Goal: Task Accomplishment & Management: Use online tool/utility

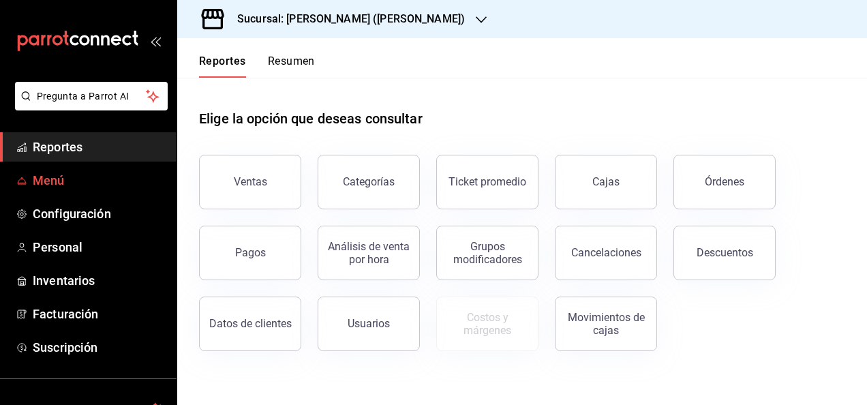
click at [48, 184] on span "Menú" at bounding box center [99, 180] width 133 height 18
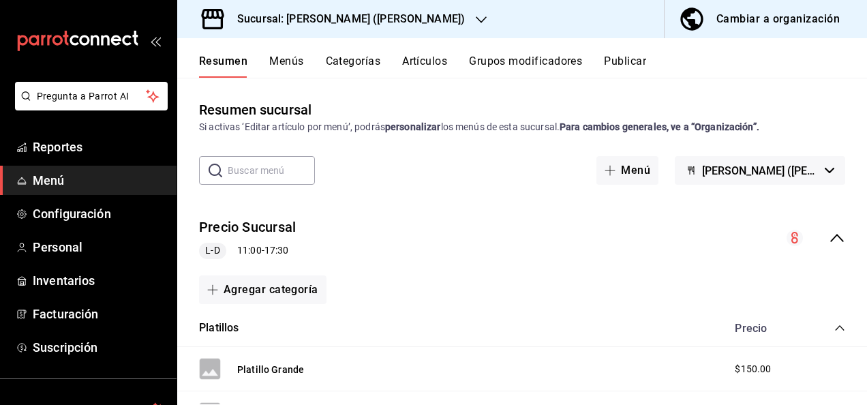
click at [831, 236] on icon "collapse-menu-row" at bounding box center [838, 238] width 14 height 8
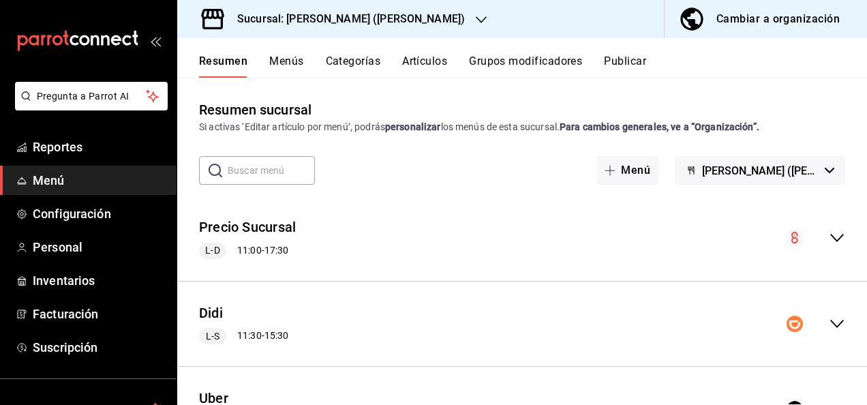
click at [830, 325] on icon "collapse-menu-row" at bounding box center [837, 324] width 16 height 16
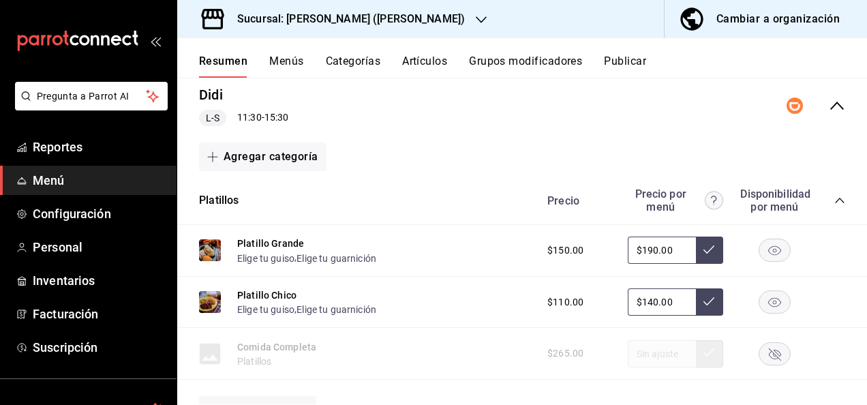
scroll to position [273, 0]
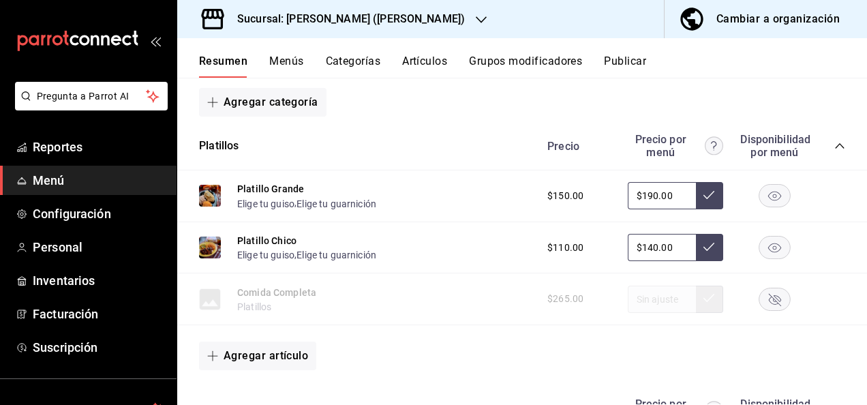
click at [835, 142] on icon "collapse-category-row" at bounding box center [840, 145] width 11 height 11
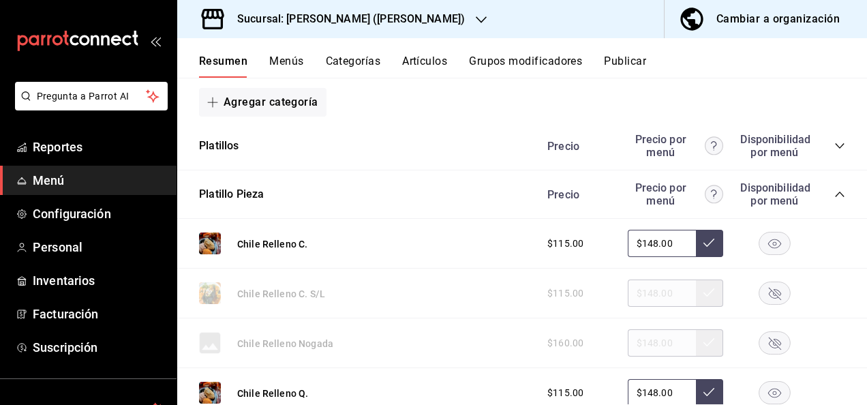
click at [835, 192] on icon "collapse-category-row" at bounding box center [840, 194] width 11 height 11
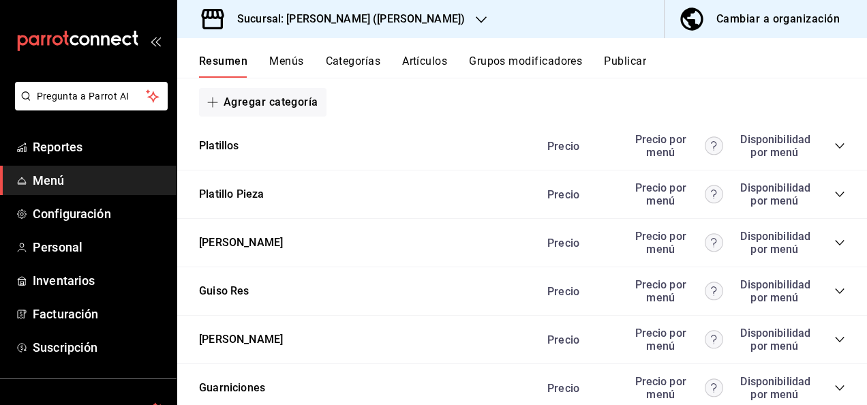
click at [835, 241] on icon "collapse-category-row" at bounding box center [840, 242] width 11 height 11
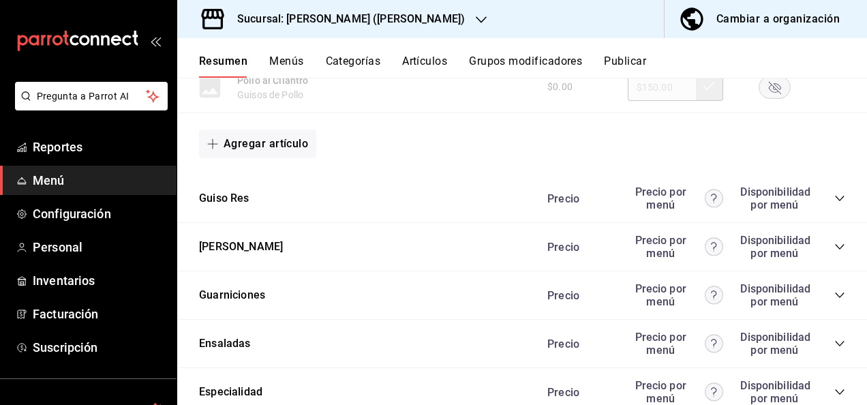
scroll to position [1218, 0]
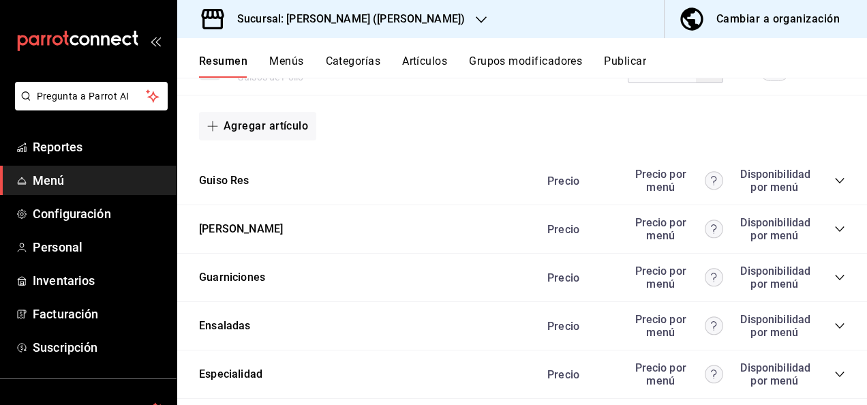
click at [835, 183] on icon "collapse-category-row" at bounding box center [839, 180] width 9 height 5
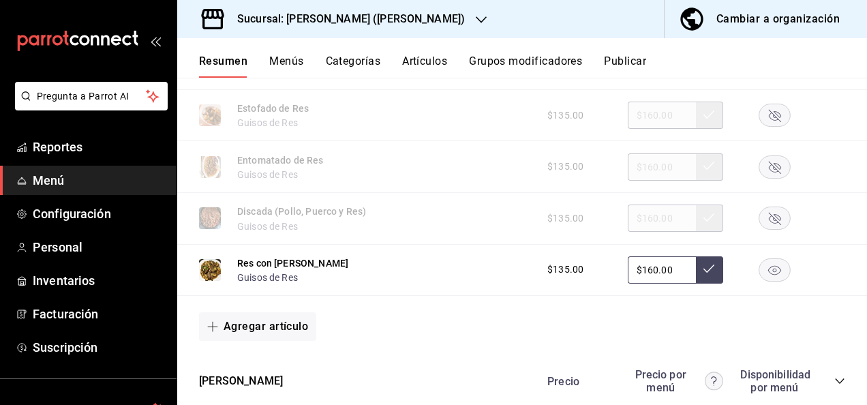
scroll to position [1836, 0]
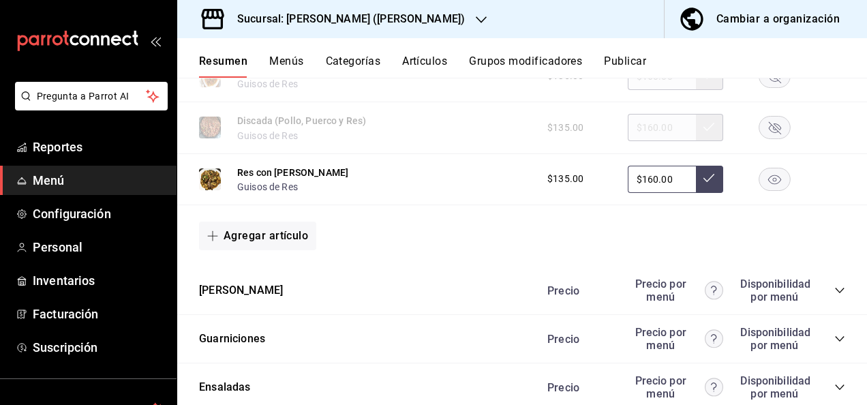
click at [767, 188] on rect "button" at bounding box center [775, 179] width 31 height 23
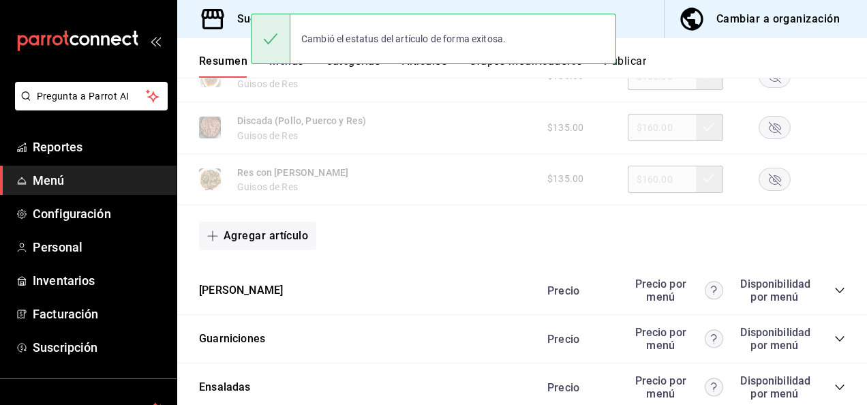
click at [835, 295] on icon "collapse-category-row" at bounding box center [840, 290] width 11 height 11
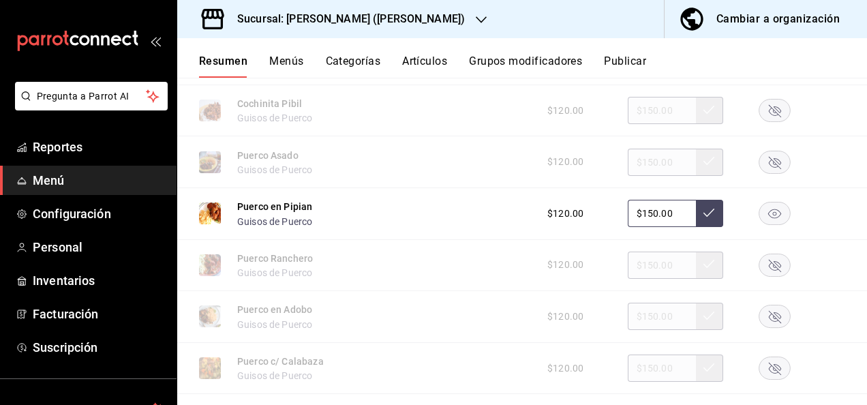
scroll to position [2173, 0]
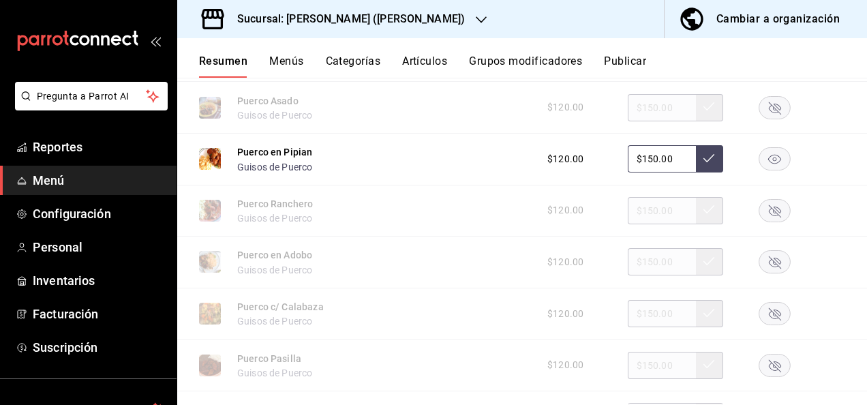
click at [765, 160] on rect "button" at bounding box center [775, 159] width 31 height 23
click at [765, 160] on div at bounding box center [775, 159] width 68 height 16
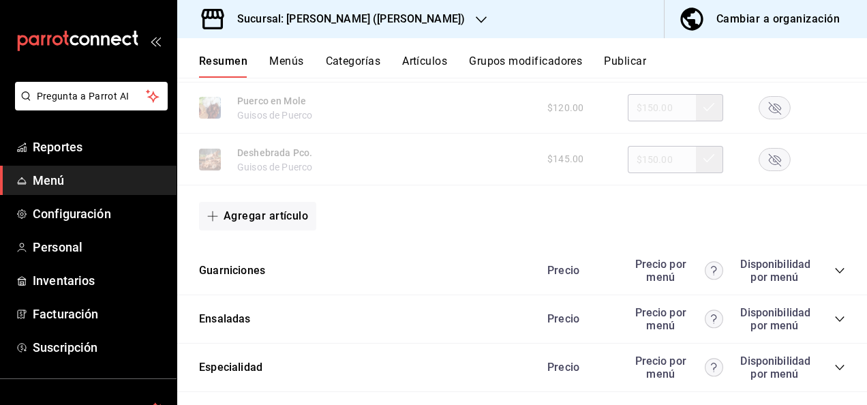
scroll to position [2728, 0]
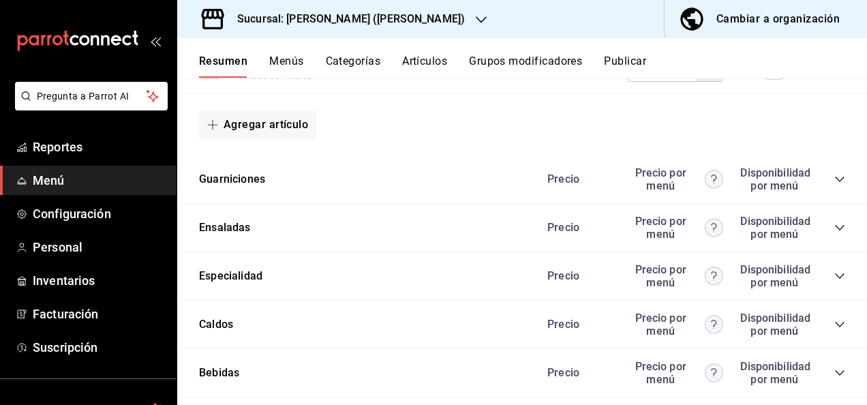
click at [835, 185] on icon "collapse-category-row" at bounding box center [840, 179] width 11 height 11
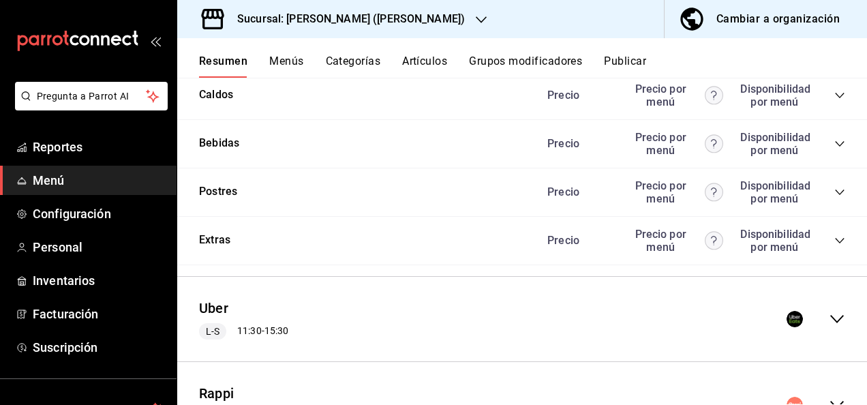
scroll to position [4001, 0]
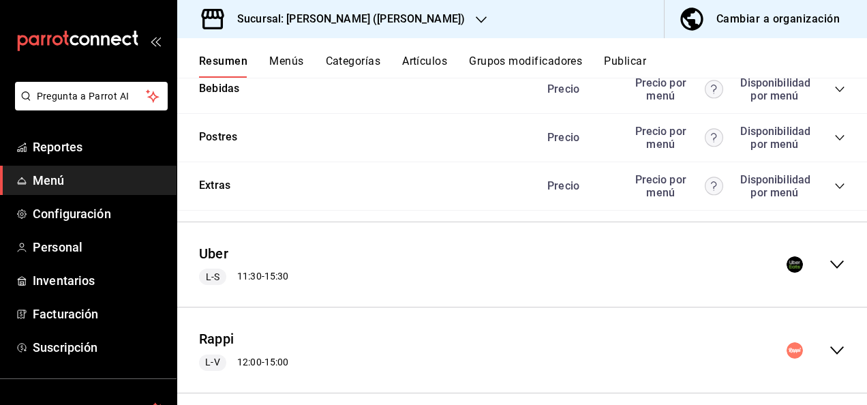
click at [831, 269] on icon "collapse-menu-row" at bounding box center [838, 265] width 14 height 8
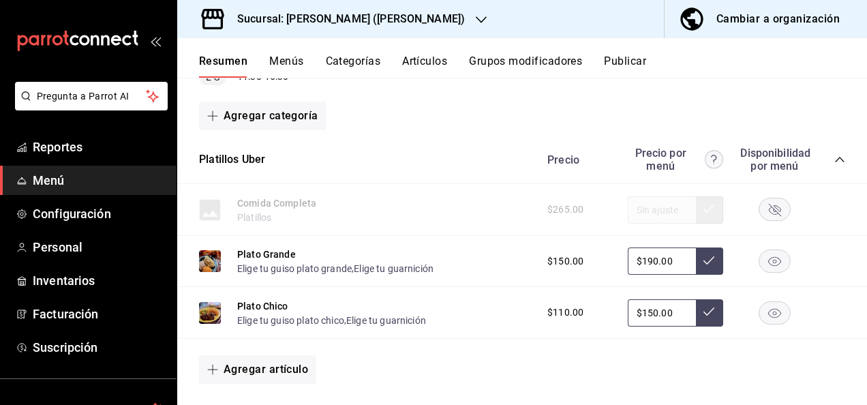
scroll to position [4246, 0]
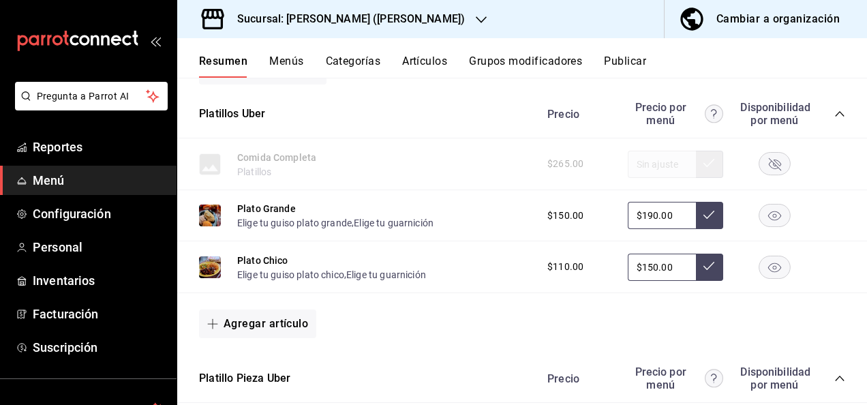
click at [835, 119] on icon "collapse-category-row" at bounding box center [840, 113] width 11 height 11
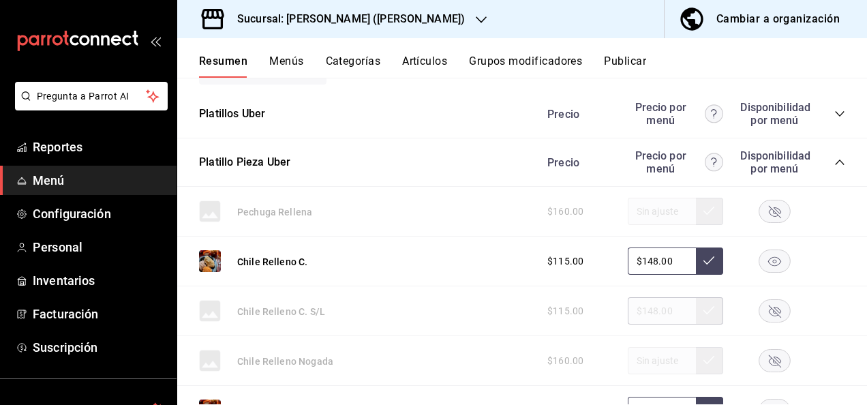
click at [835, 168] on icon "collapse-category-row" at bounding box center [840, 162] width 11 height 11
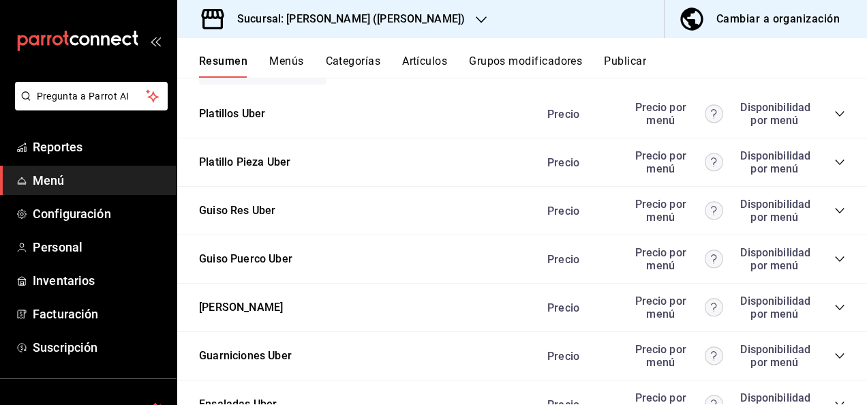
click at [835, 216] on icon "collapse-category-row" at bounding box center [840, 210] width 11 height 11
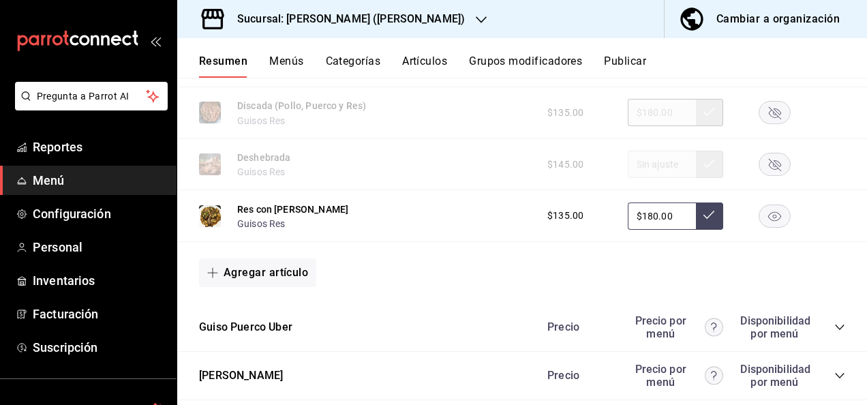
scroll to position [4920, 0]
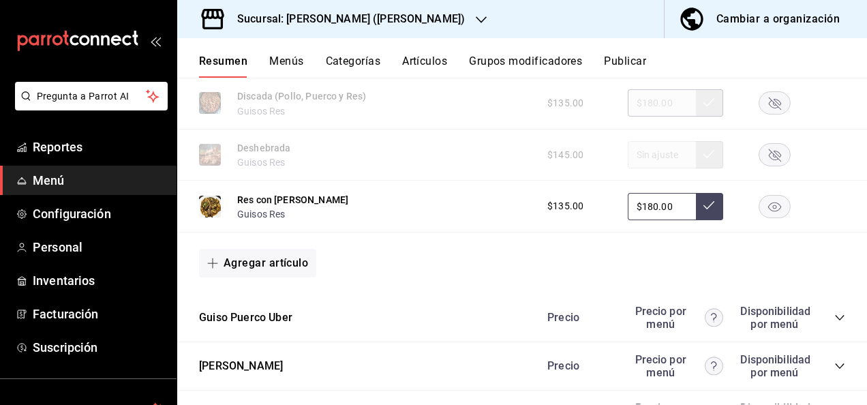
click at [767, 218] on rect "button" at bounding box center [775, 206] width 31 height 23
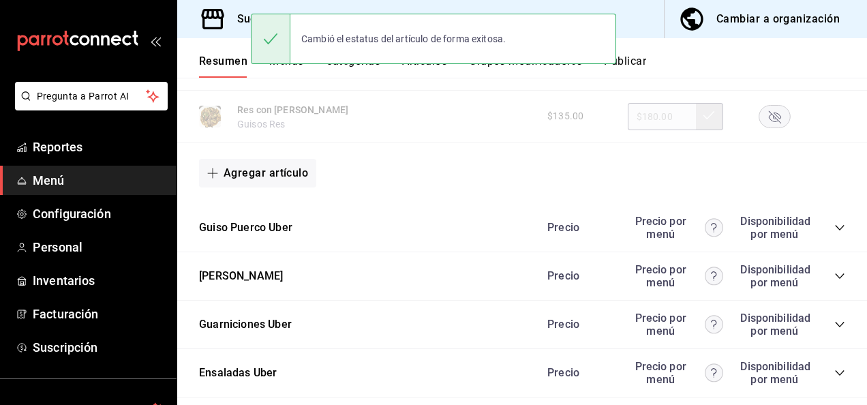
scroll to position [5029, 0]
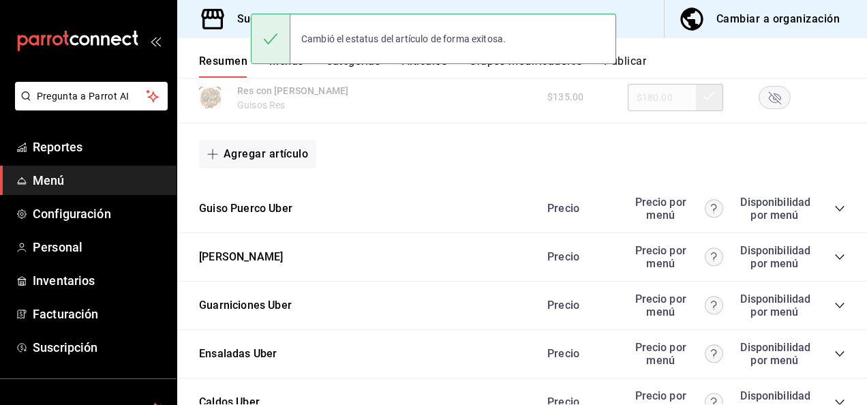
click at [835, 214] on icon "collapse-category-row" at bounding box center [840, 208] width 11 height 11
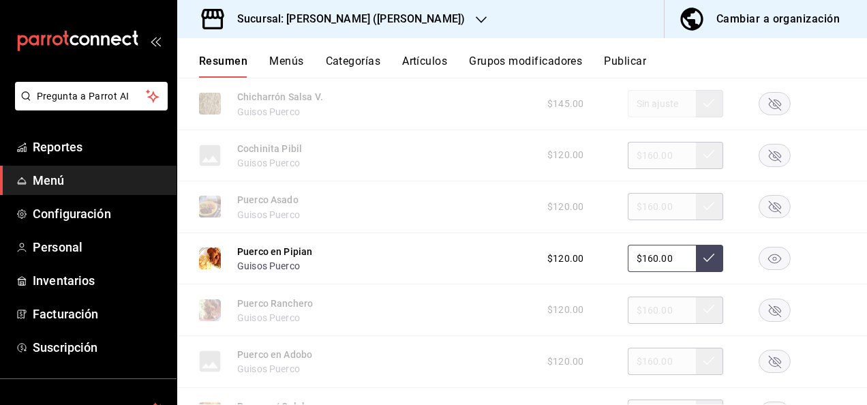
scroll to position [5301, 0]
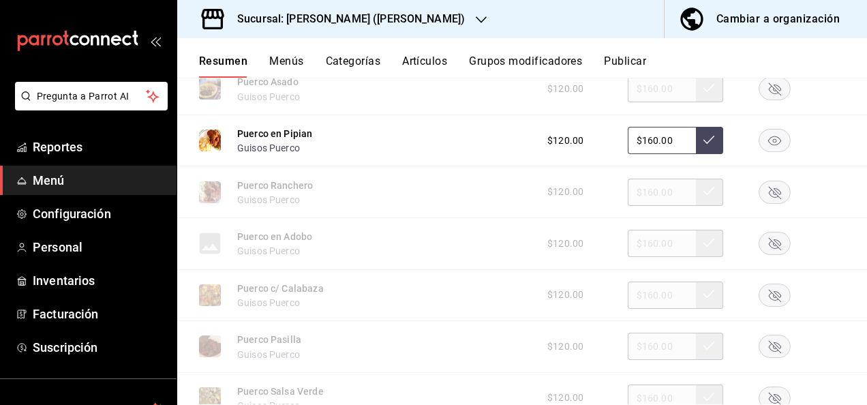
click at [762, 151] on rect "button" at bounding box center [775, 140] width 31 height 23
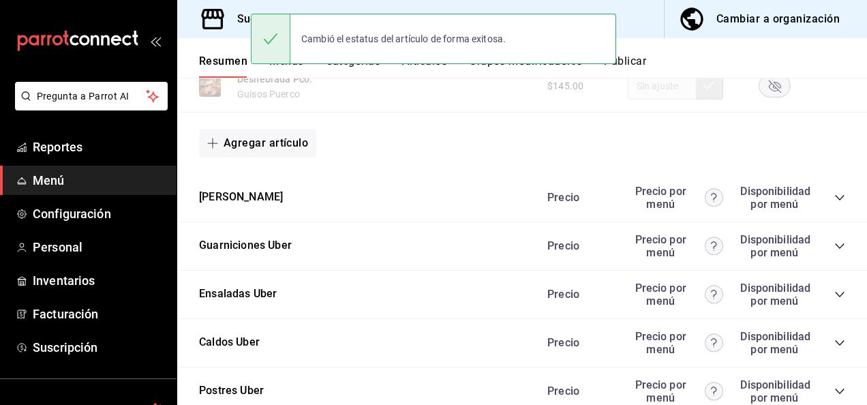
scroll to position [5874, 0]
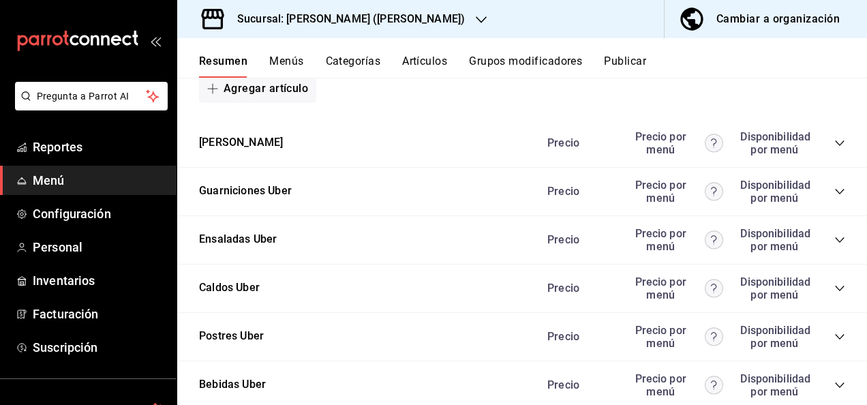
click at [835, 146] on icon "collapse-category-row" at bounding box center [839, 142] width 9 height 5
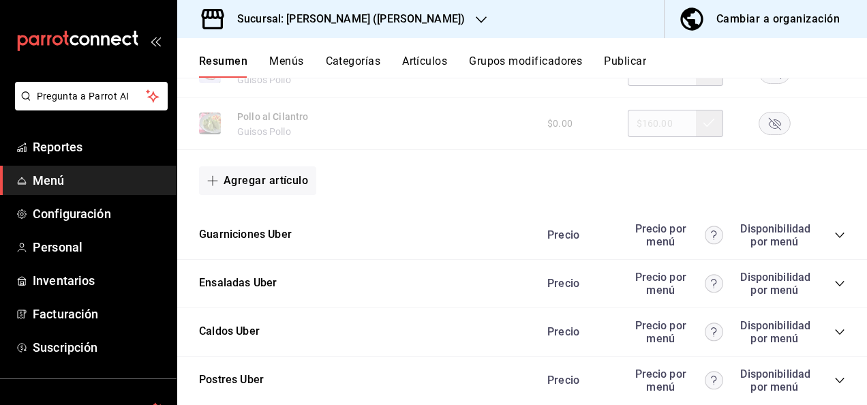
scroll to position [6684, 0]
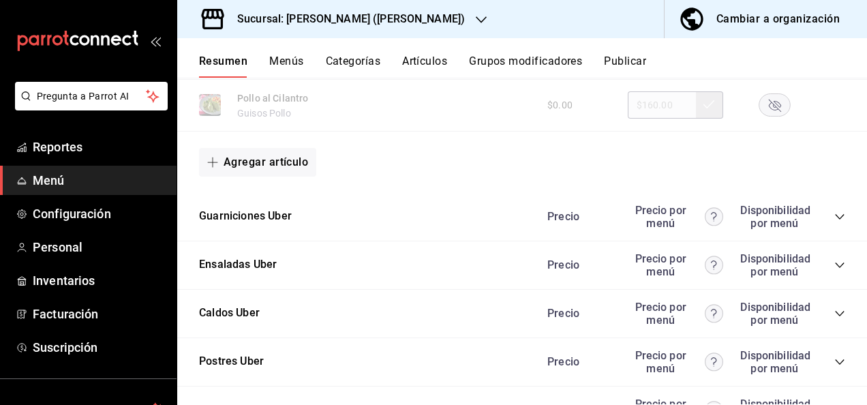
click at [835, 222] on icon "collapse-category-row" at bounding box center [840, 216] width 11 height 11
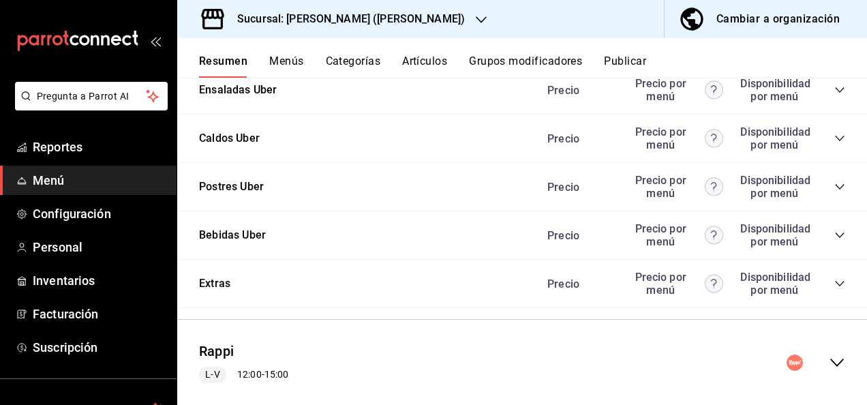
scroll to position [7908, 0]
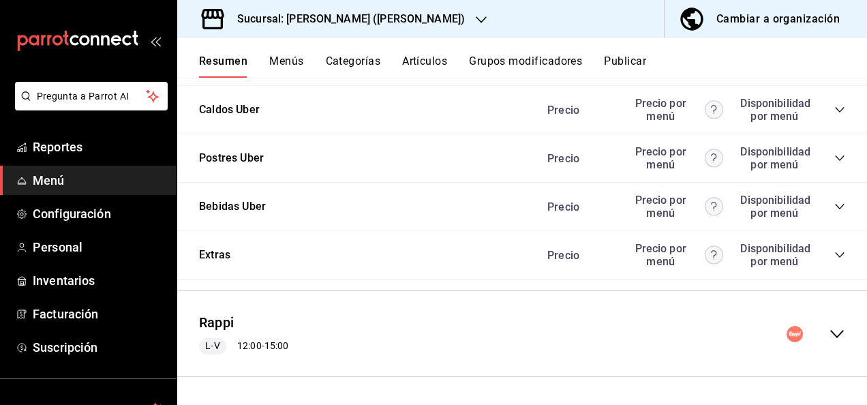
click at [830, 330] on icon "collapse-menu-row" at bounding box center [837, 334] width 16 height 16
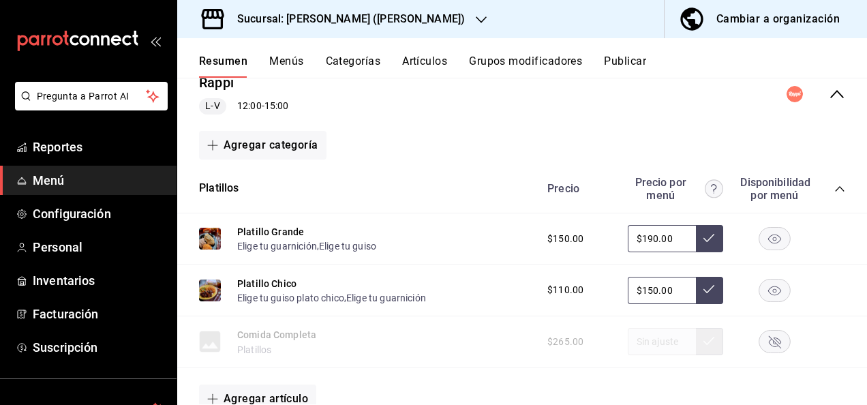
scroll to position [8171, 0]
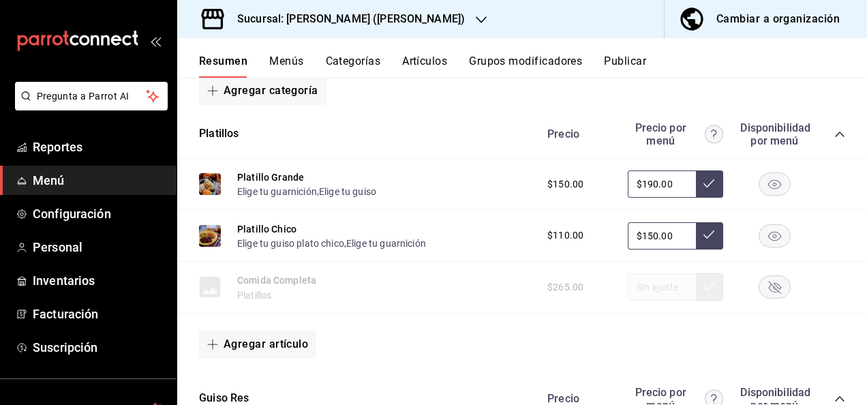
click at [835, 140] on icon "collapse-category-row" at bounding box center [840, 134] width 11 height 11
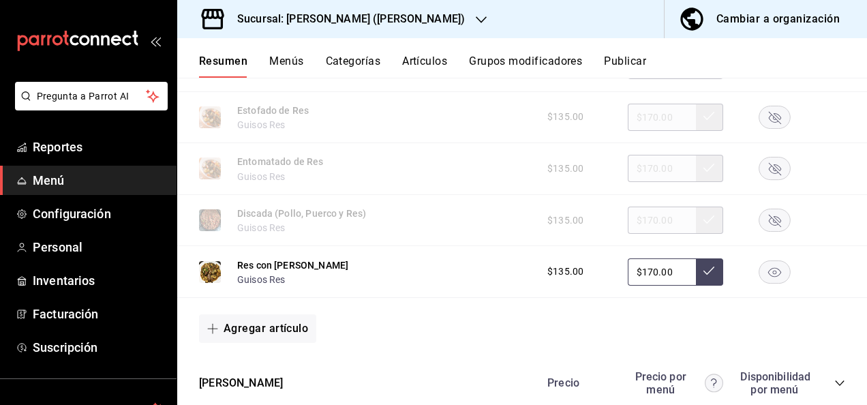
scroll to position [8790, 0]
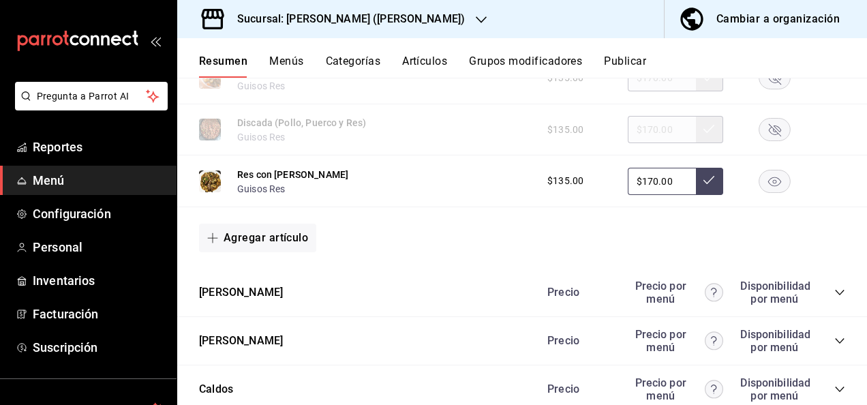
click at [773, 192] on rect "button" at bounding box center [775, 181] width 31 height 23
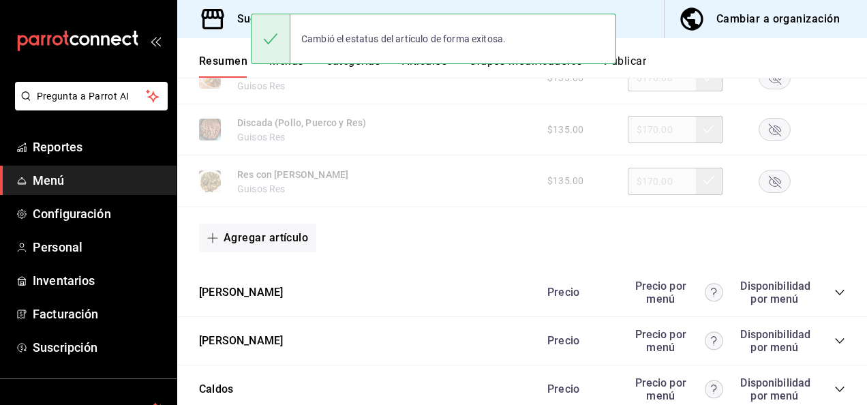
click at [835, 298] on icon "collapse-category-row" at bounding box center [840, 292] width 11 height 11
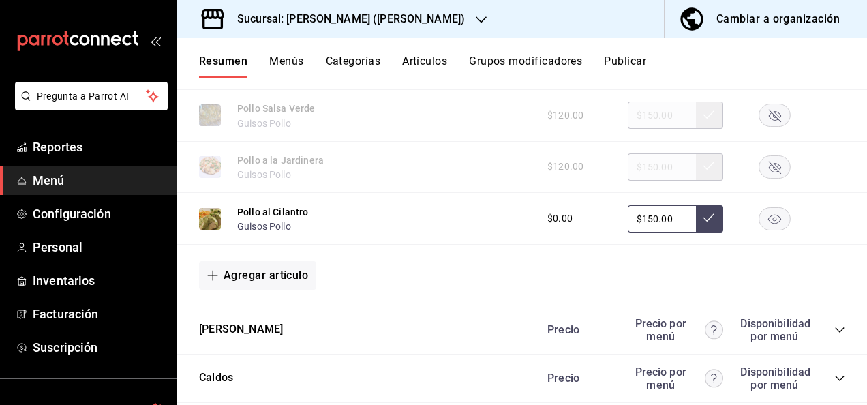
scroll to position [9699, 0]
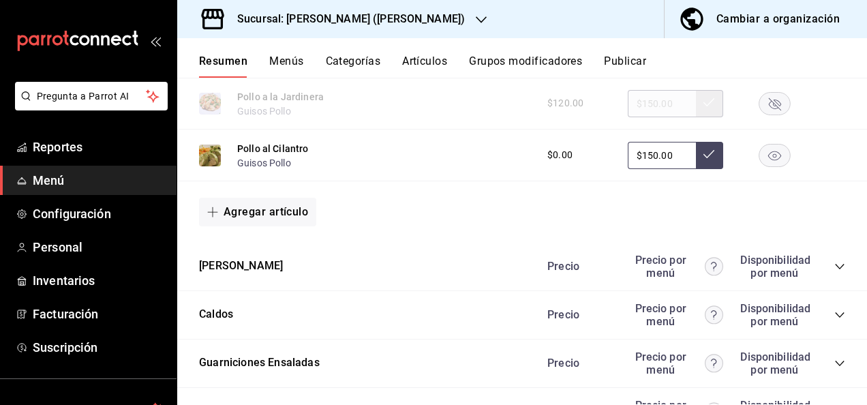
click at [767, 166] on rect "button" at bounding box center [775, 155] width 31 height 23
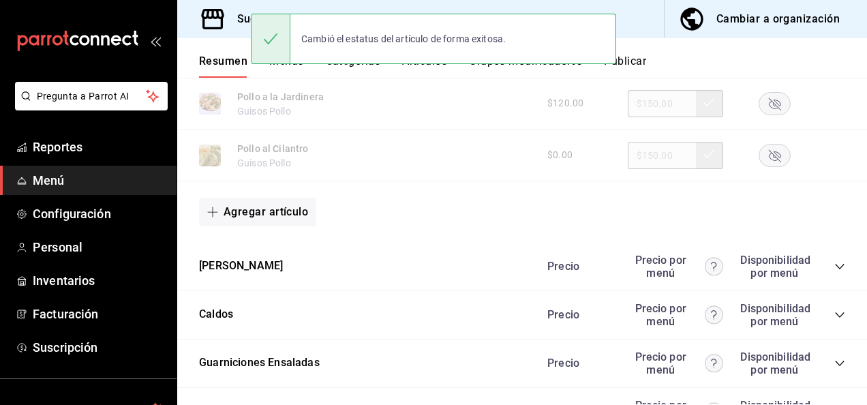
click at [835, 269] on icon "collapse-category-row" at bounding box center [839, 266] width 9 height 5
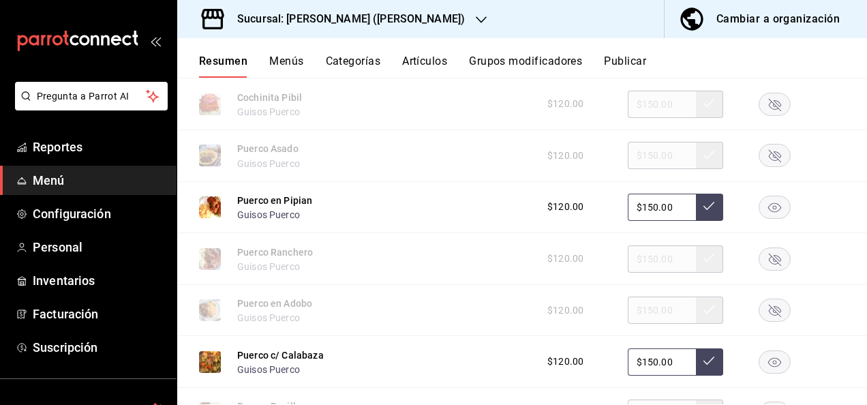
scroll to position [10008, 0]
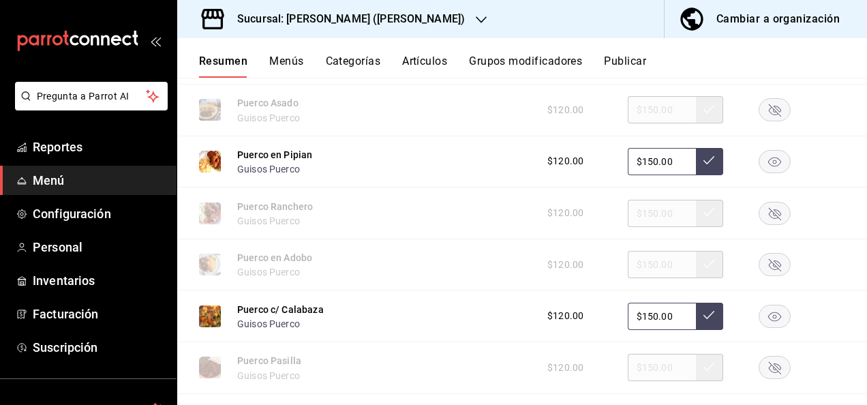
click at [768, 173] on rect "button" at bounding box center [775, 161] width 31 height 23
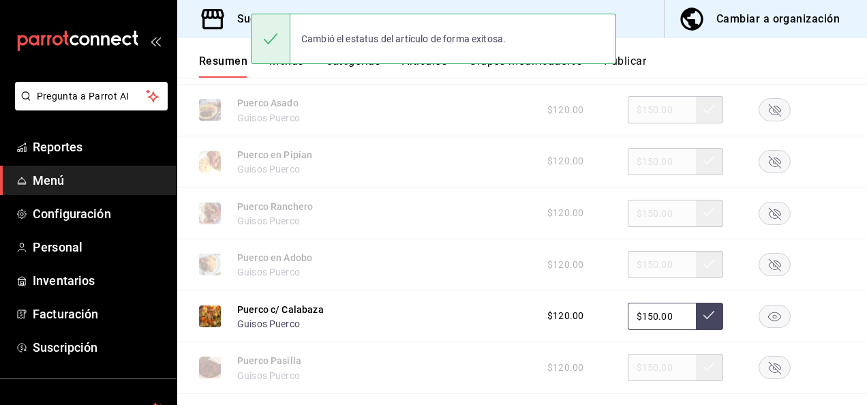
click at [769, 327] on rect "button" at bounding box center [775, 316] width 31 height 23
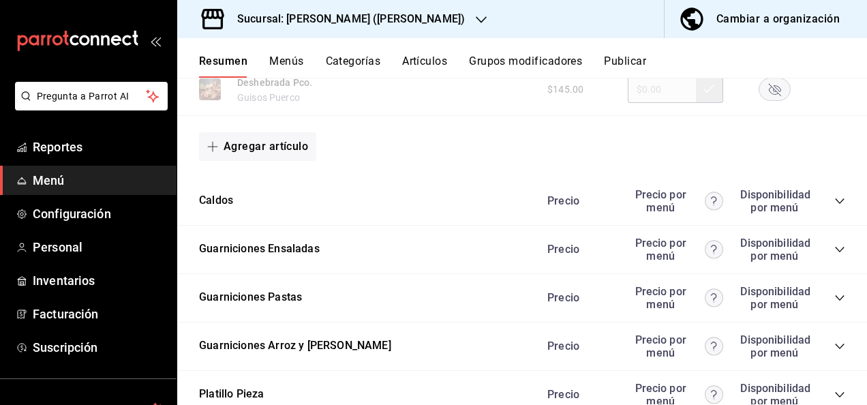
scroll to position [10554, 0]
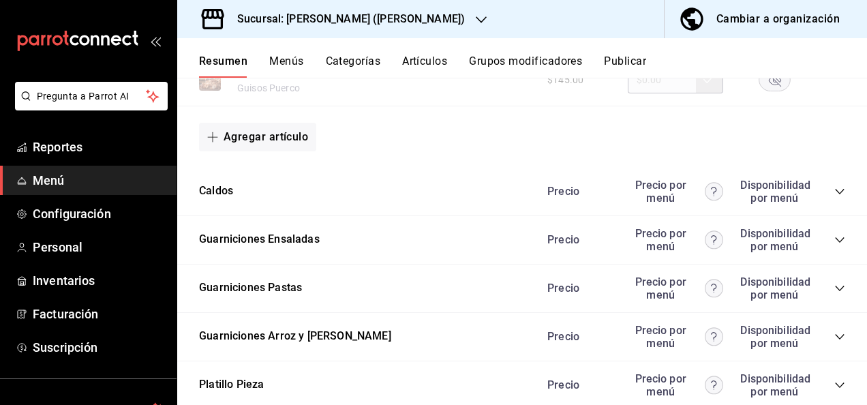
click at [835, 294] on icon "collapse-category-row" at bounding box center [840, 288] width 11 height 11
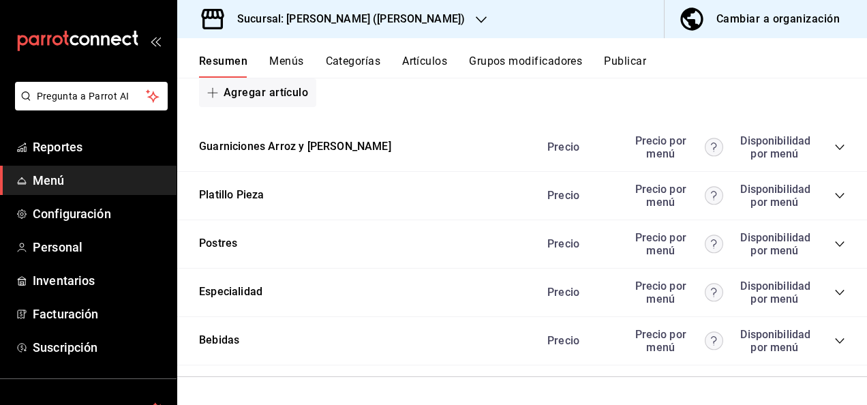
scroll to position [11210, 0]
click at [835, 146] on icon "collapse-category-row" at bounding box center [839, 147] width 9 height 5
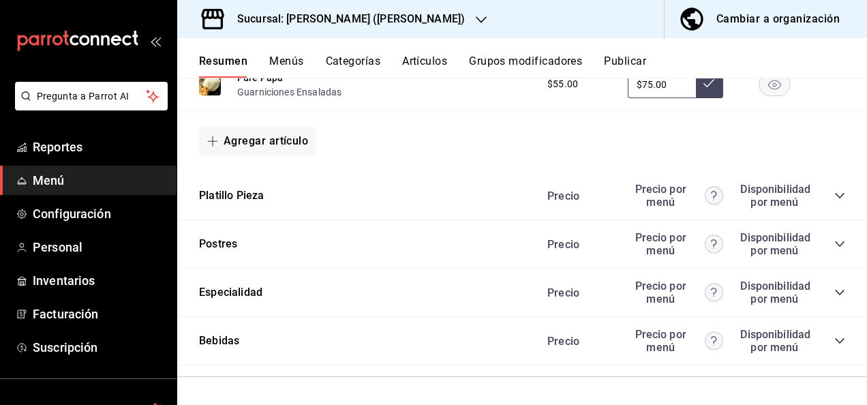
scroll to position [11738, 0]
click at [835, 196] on icon "collapse-category-row" at bounding box center [840, 195] width 11 height 11
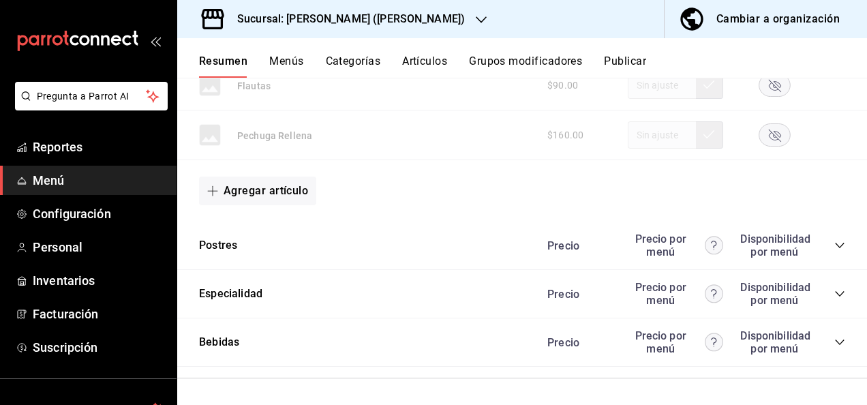
scroll to position [12610, 0]
click at [413, 20] on div "Sucursal: [PERSON_NAME] ([PERSON_NAME])" at bounding box center [340, 19] width 304 height 38
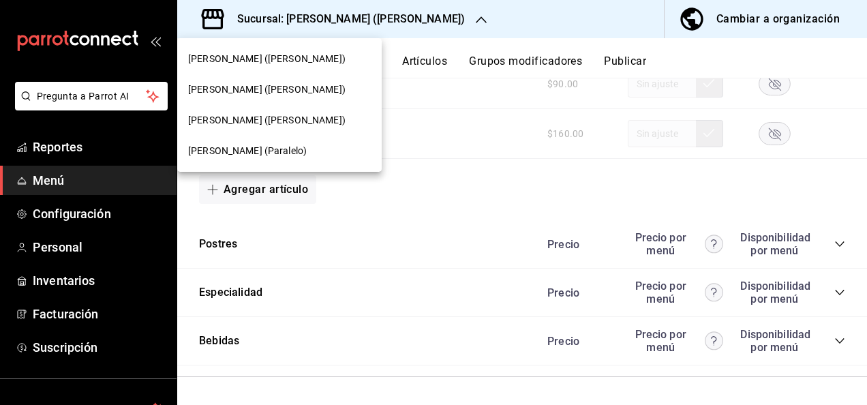
click at [485, 33] on div at bounding box center [433, 202] width 867 height 405
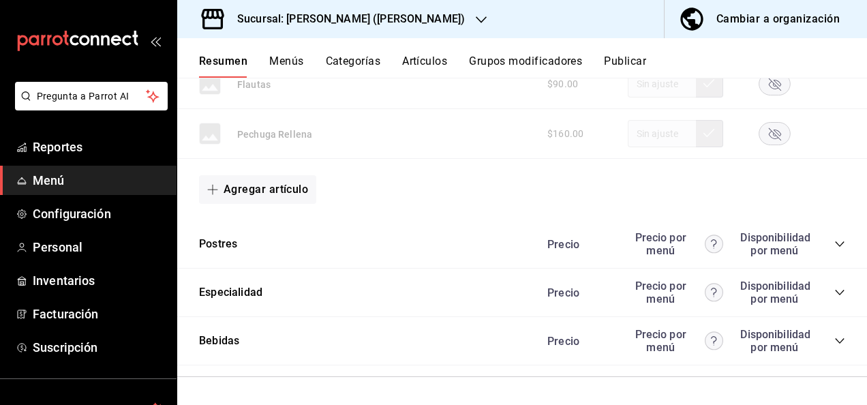
click at [623, 63] on button "Publicar" at bounding box center [625, 66] width 42 height 23
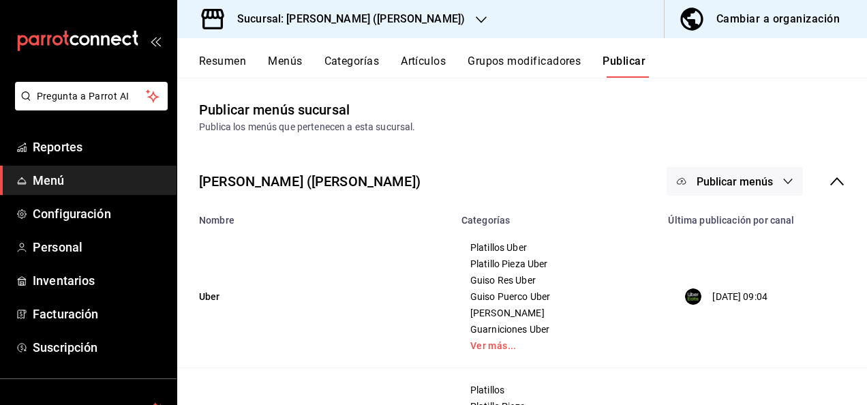
click at [783, 185] on icon "button" at bounding box center [788, 181] width 11 height 11
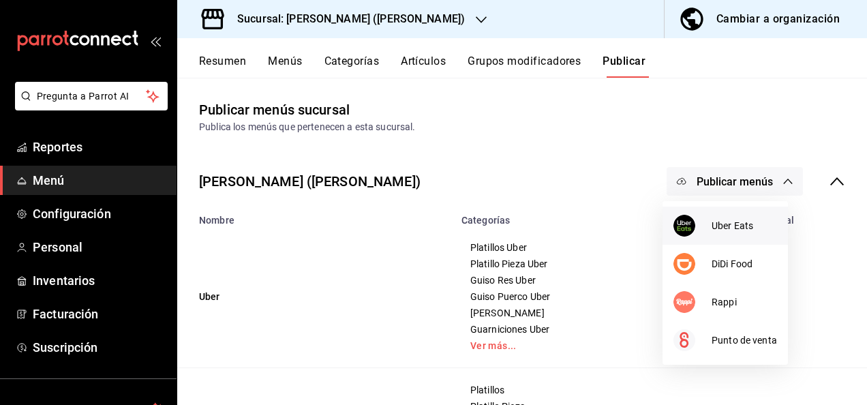
click at [724, 237] on li "Uber Eats" at bounding box center [725, 226] width 125 height 38
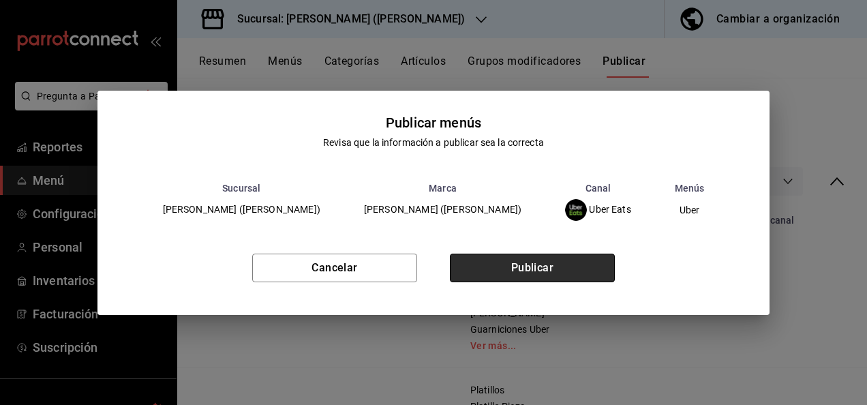
click at [561, 269] on button "Publicar" at bounding box center [532, 268] width 165 height 29
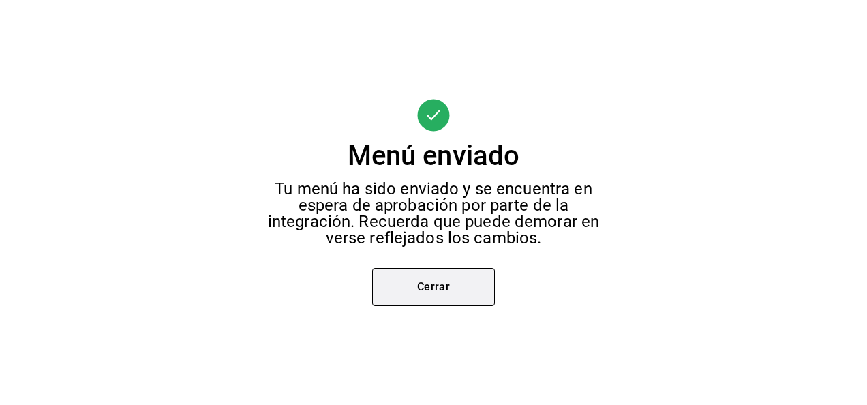
click at [461, 280] on button "Cerrar" at bounding box center [433, 287] width 123 height 38
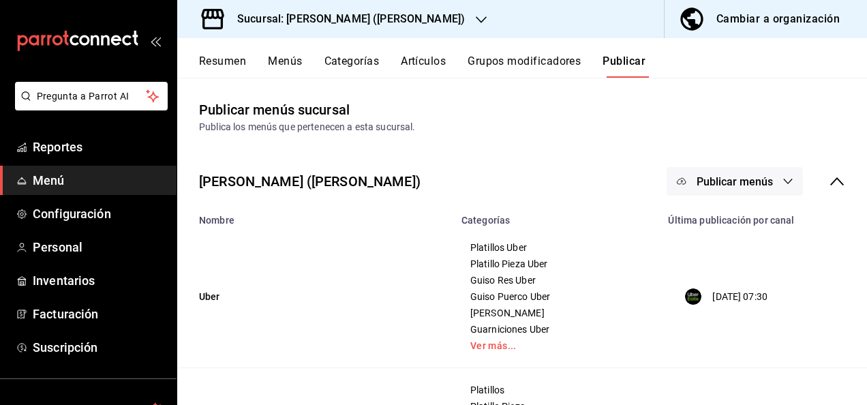
click at [761, 181] on span "Publicar menús" at bounding box center [735, 181] width 76 height 13
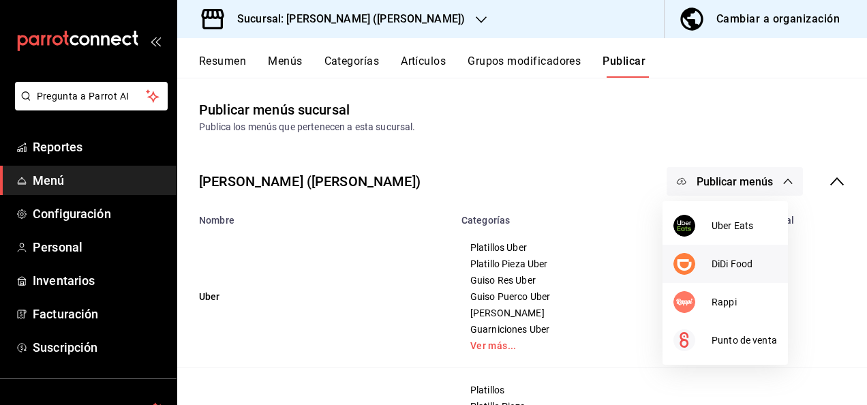
click at [719, 265] on span "DiDi Food" at bounding box center [744, 264] width 65 height 14
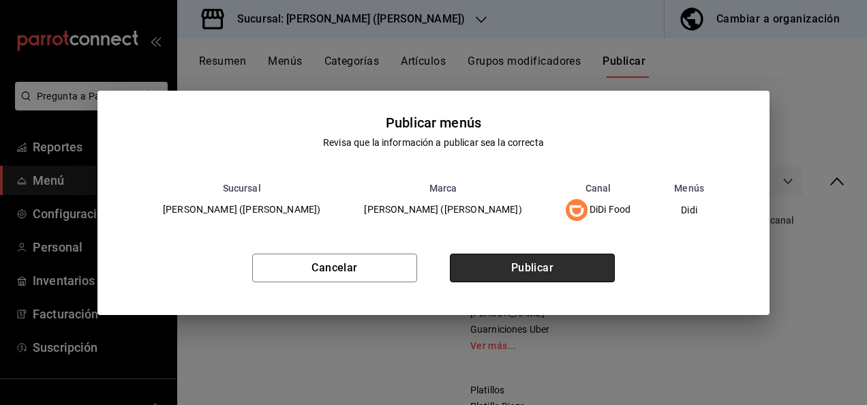
click at [541, 276] on button "Publicar" at bounding box center [532, 268] width 165 height 29
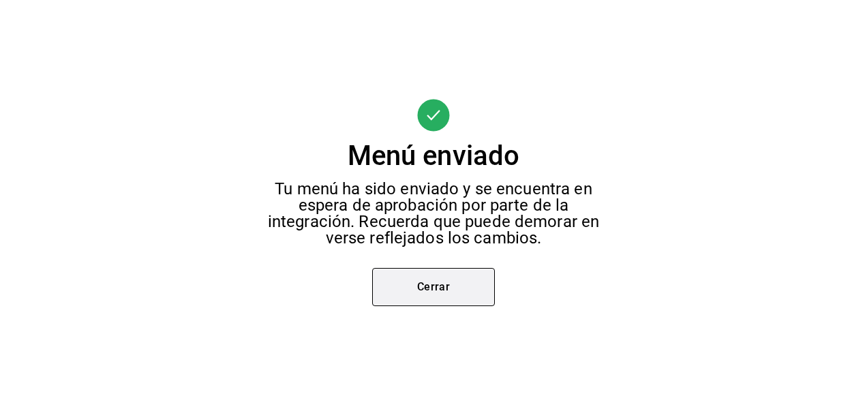
click at [427, 303] on button "Cerrar" at bounding box center [433, 287] width 123 height 38
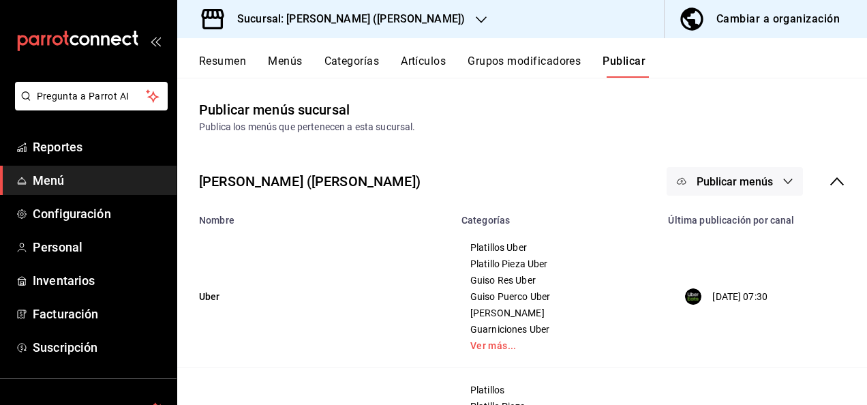
click at [749, 184] on span "Publicar menús" at bounding box center [735, 181] width 76 height 13
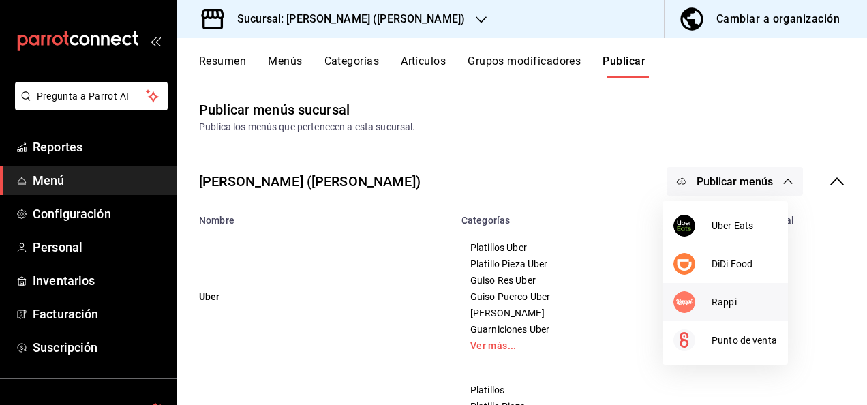
click at [710, 303] on div at bounding box center [693, 302] width 38 height 22
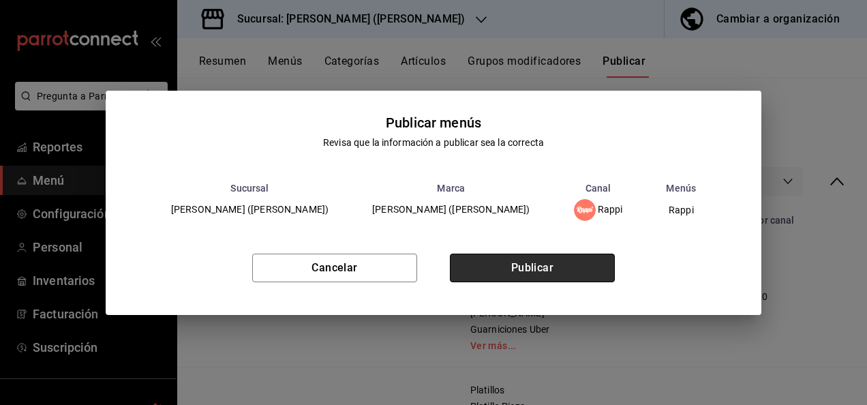
click at [543, 255] on button "Publicar" at bounding box center [532, 268] width 165 height 29
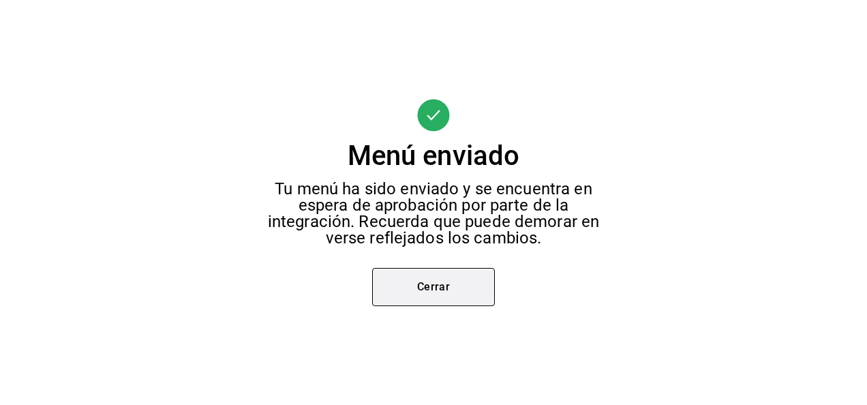
click at [426, 285] on button "Cerrar" at bounding box center [433, 287] width 123 height 38
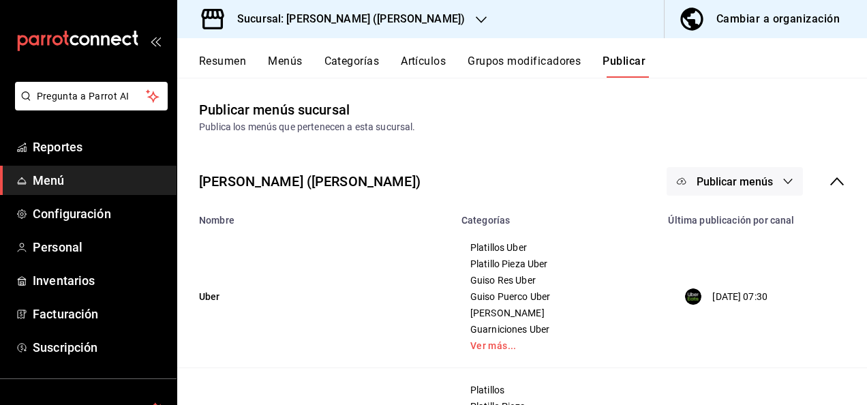
click at [391, 12] on h3 "Sucursal: [PERSON_NAME] ([PERSON_NAME])" at bounding box center [345, 19] width 239 height 16
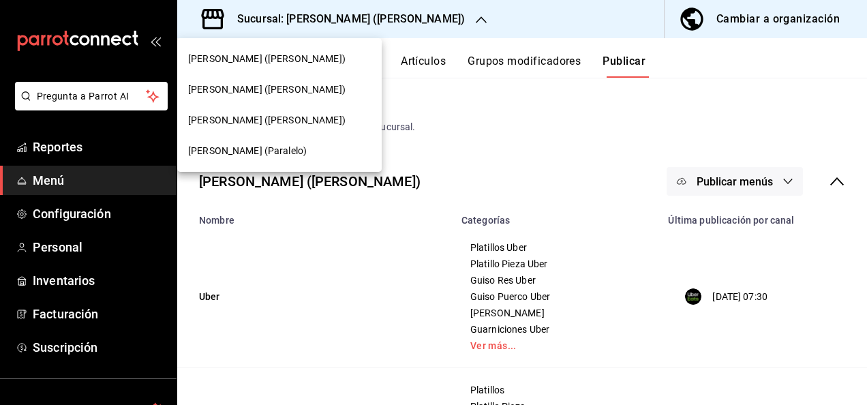
click at [266, 52] on span "[PERSON_NAME] ([PERSON_NAME])" at bounding box center [267, 59] width 158 height 14
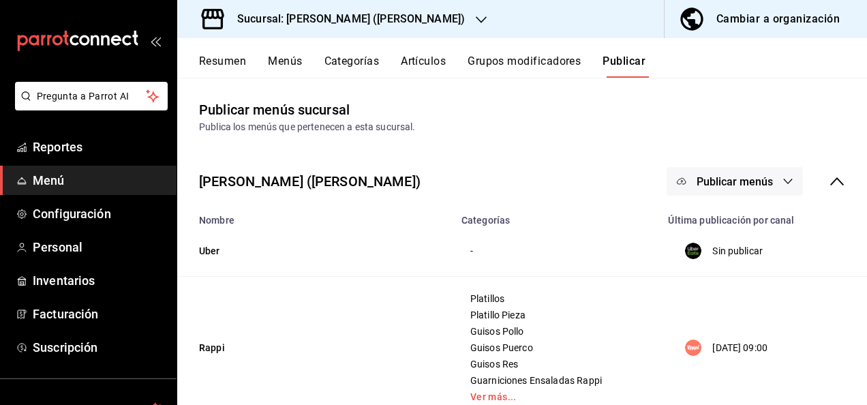
click at [211, 55] on button "Resumen" at bounding box center [222, 66] width 47 height 23
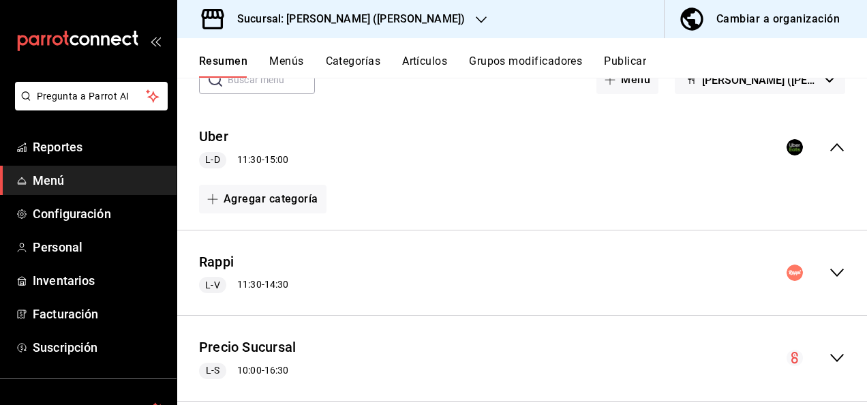
scroll to position [114, 0]
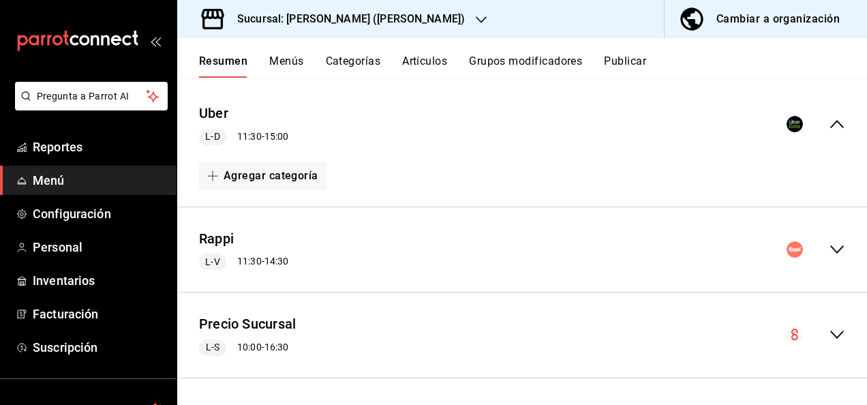
click at [829, 247] on icon "collapse-menu-row" at bounding box center [837, 249] width 16 height 16
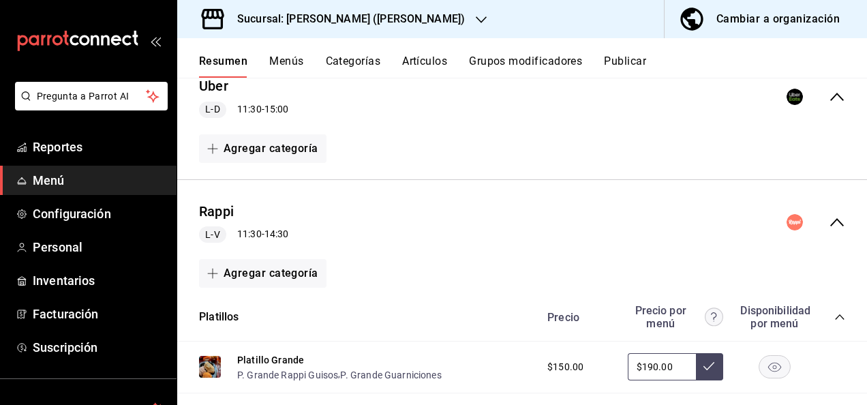
scroll to position [269, 0]
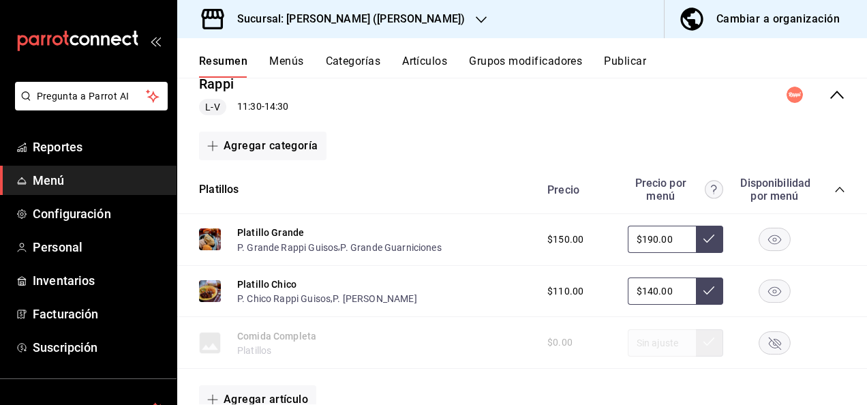
click at [835, 191] on icon "collapse-category-row" at bounding box center [840, 189] width 11 height 11
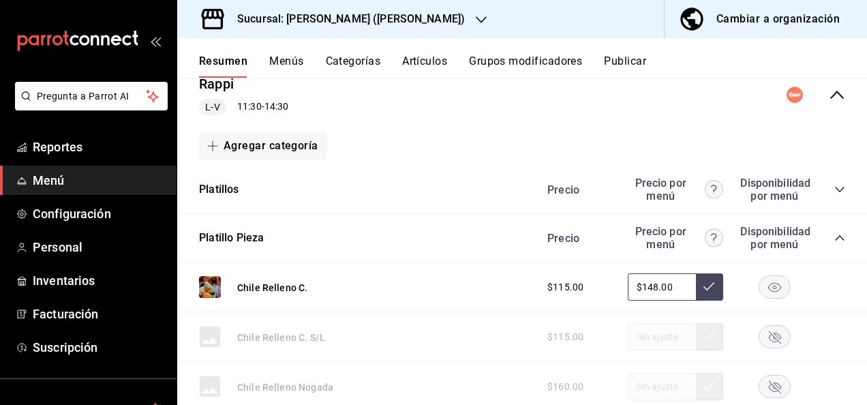
click at [835, 237] on icon "collapse-category-row" at bounding box center [840, 238] width 11 height 11
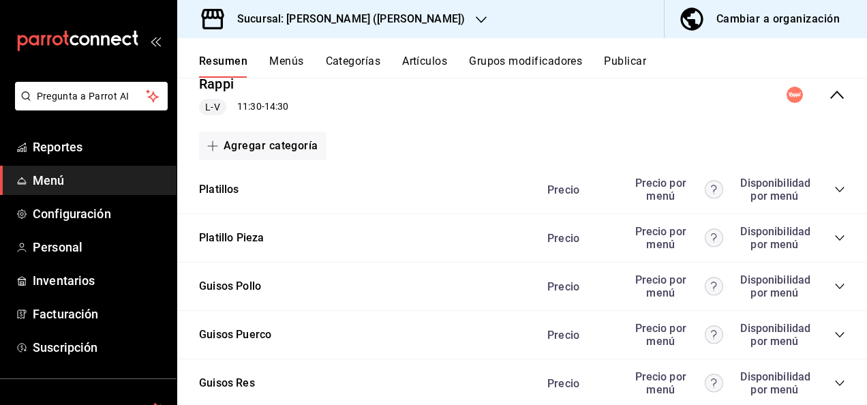
click at [835, 286] on icon "collapse-category-row" at bounding box center [840, 286] width 11 height 11
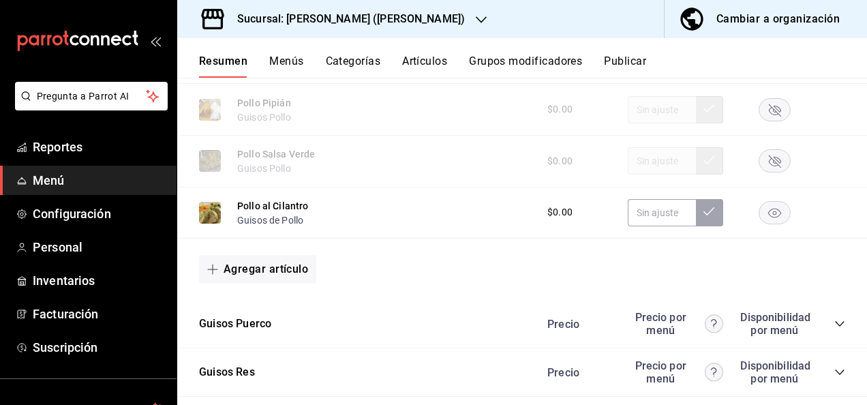
scroll to position [1169, 0]
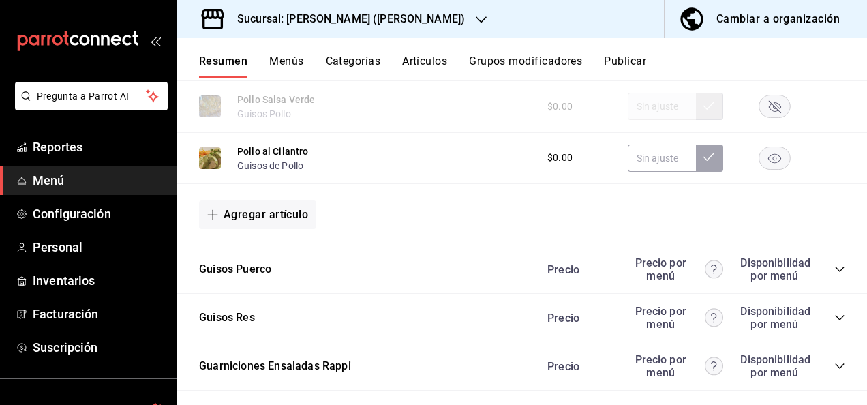
click at [761, 165] on rect "button" at bounding box center [775, 158] width 31 height 23
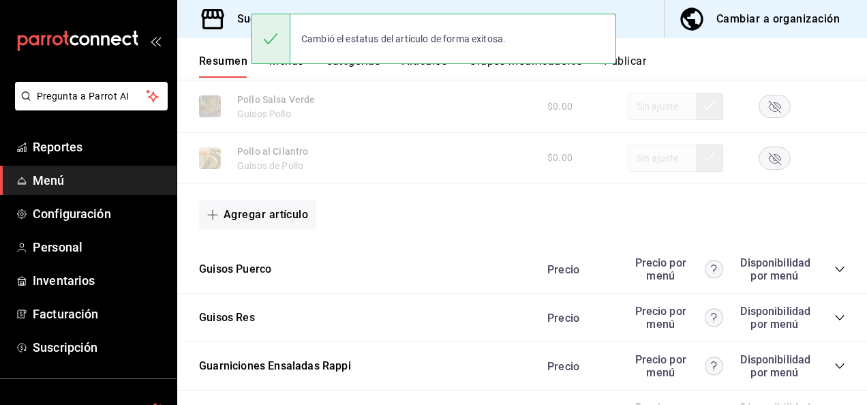
click at [835, 269] on icon "collapse-category-row" at bounding box center [840, 269] width 11 height 11
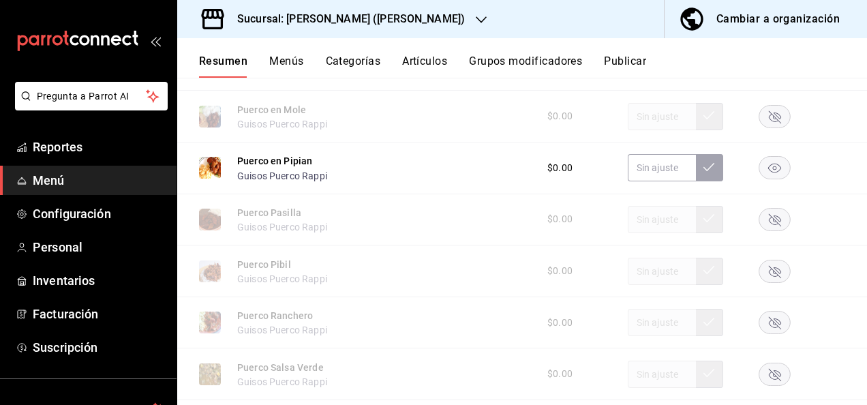
scroll to position [1587, 0]
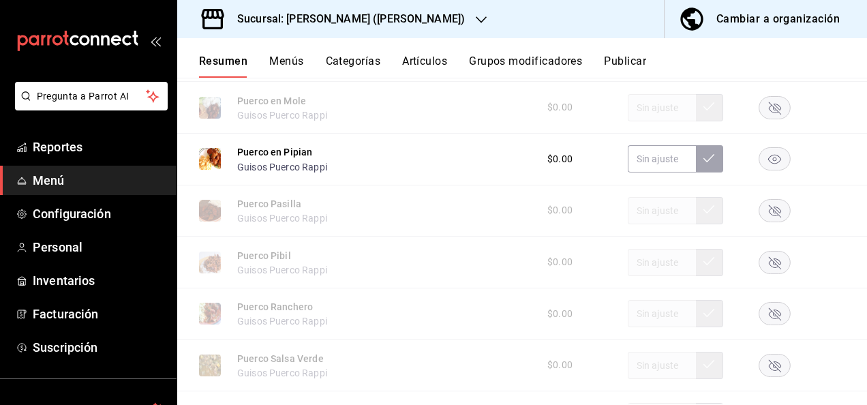
click at [760, 151] on div "$0.00" at bounding box center [690, 158] width 312 height 27
click at [764, 165] on rect "button" at bounding box center [775, 159] width 31 height 23
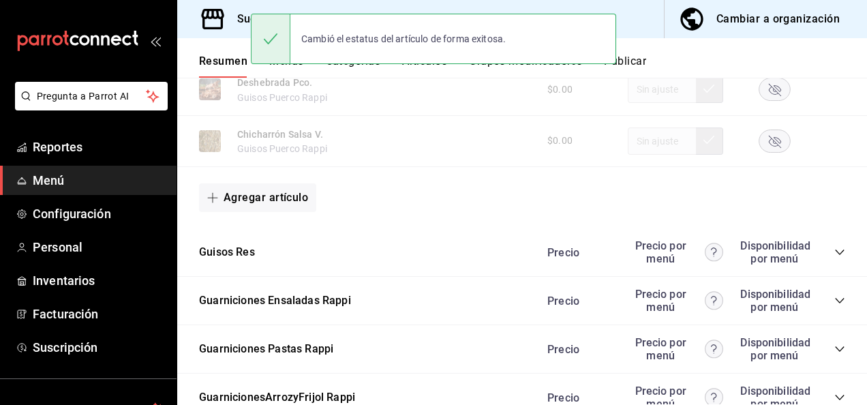
scroll to position [1941, 0]
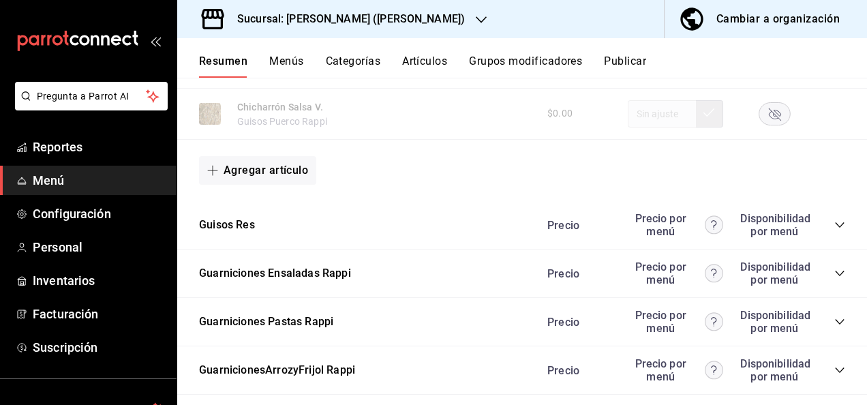
click at [835, 228] on icon "collapse-category-row" at bounding box center [839, 224] width 9 height 5
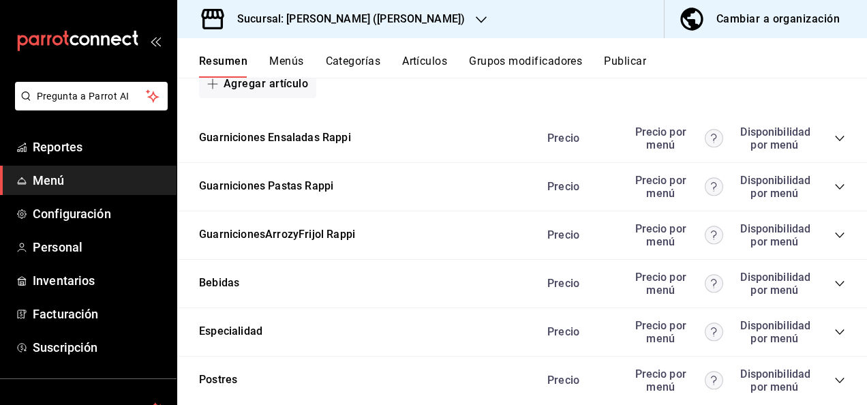
scroll to position [2887, 0]
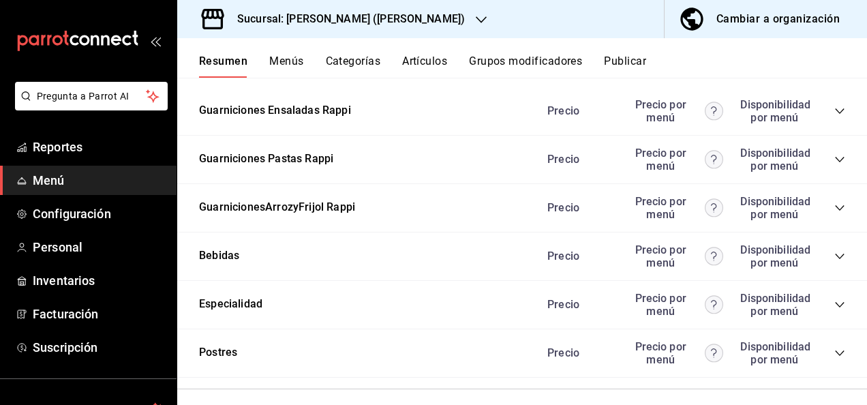
click at [835, 165] on icon "collapse-category-row" at bounding box center [840, 159] width 11 height 11
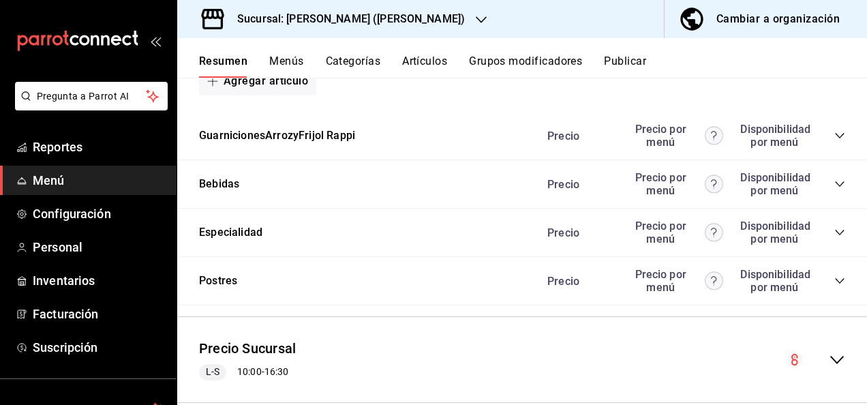
scroll to position [3472, 0]
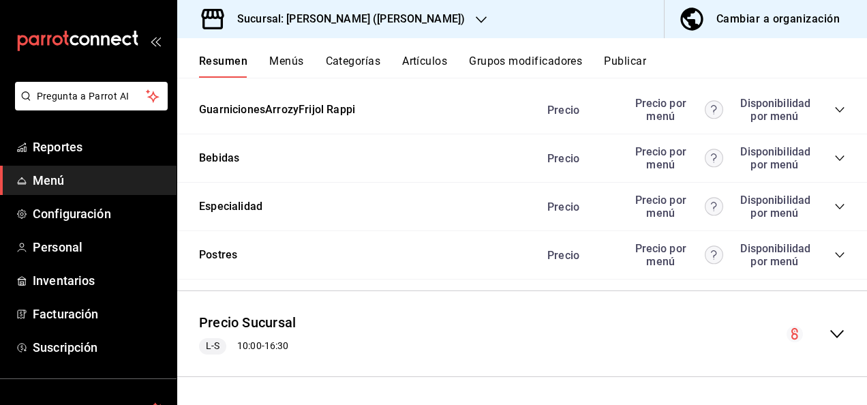
click at [636, 59] on button "Publicar" at bounding box center [625, 66] width 42 height 23
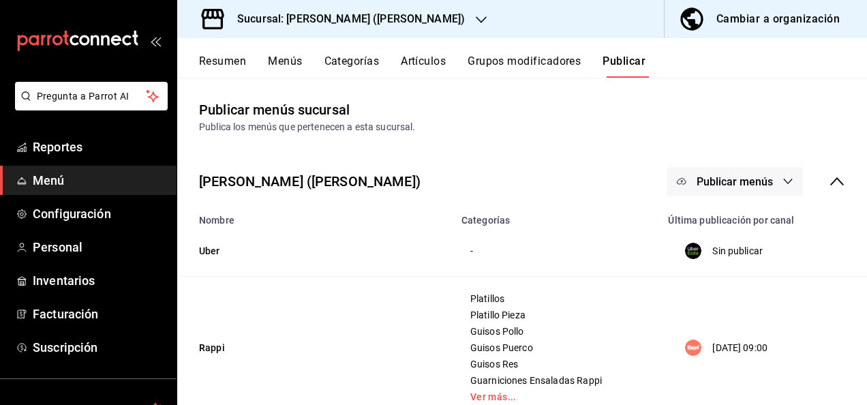
click at [757, 178] on span "Publicar menús" at bounding box center [735, 181] width 76 height 13
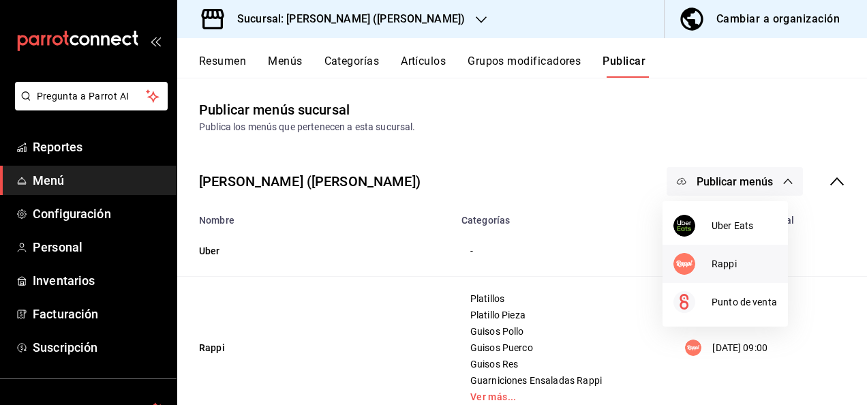
click at [729, 251] on li "Rappi" at bounding box center [725, 264] width 125 height 38
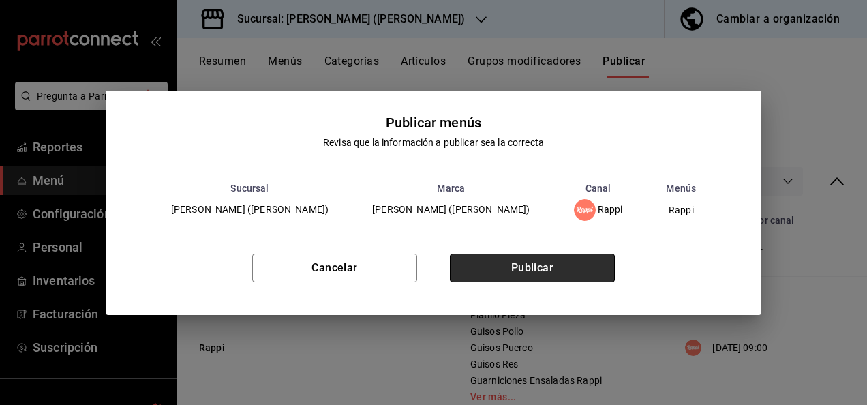
click at [559, 262] on button "Publicar" at bounding box center [532, 268] width 165 height 29
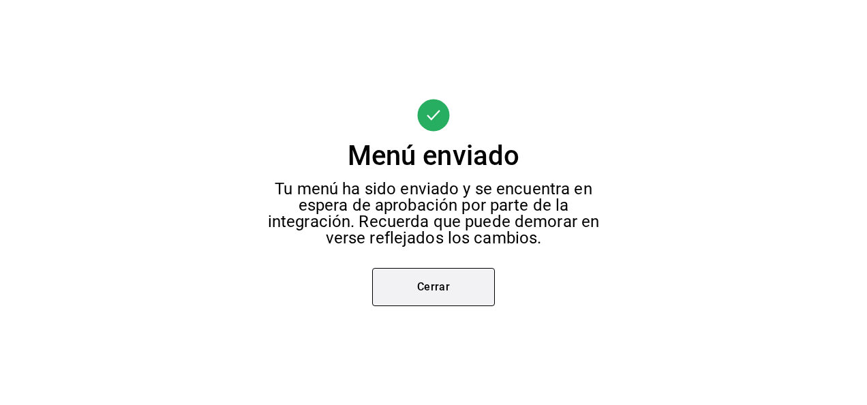
click at [417, 290] on button "Cerrar" at bounding box center [433, 287] width 123 height 38
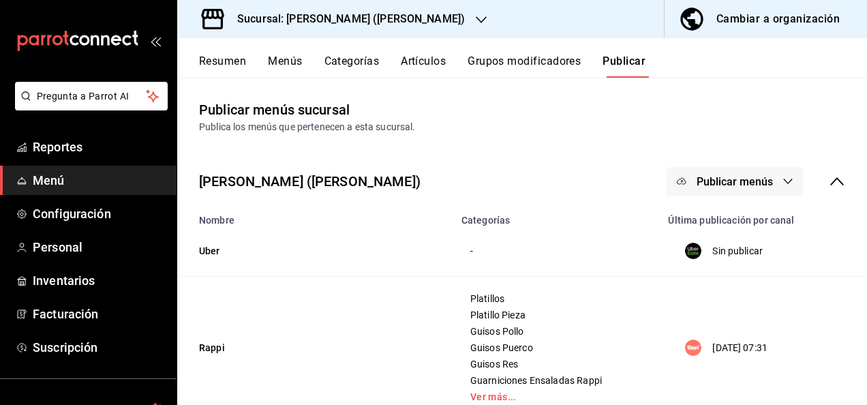
click at [359, 20] on h3 "Sucursal: [PERSON_NAME] ([PERSON_NAME])" at bounding box center [345, 19] width 239 height 16
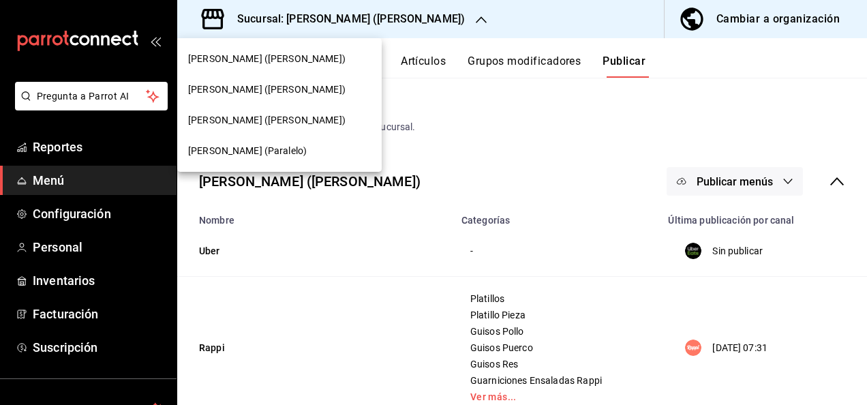
click at [228, 151] on span "[PERSON_NAME] (Paralelo)" at bounding box center [247, 151] width 119 height 14
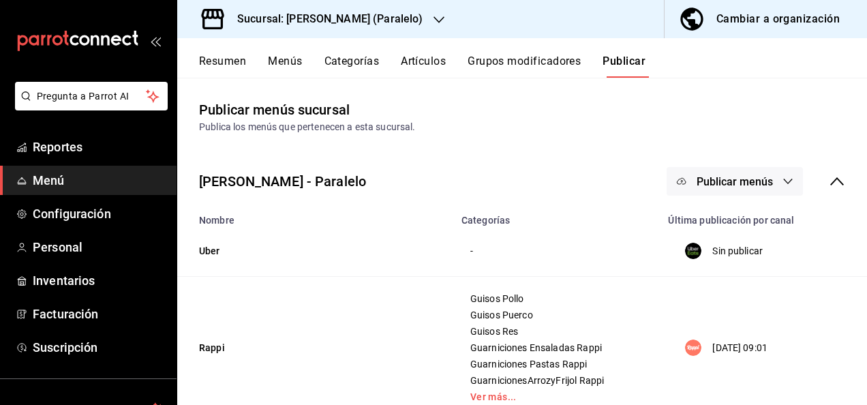
click at [221, 60] on button "Resumen" at bounding box center [222, 66] width 47 height 23
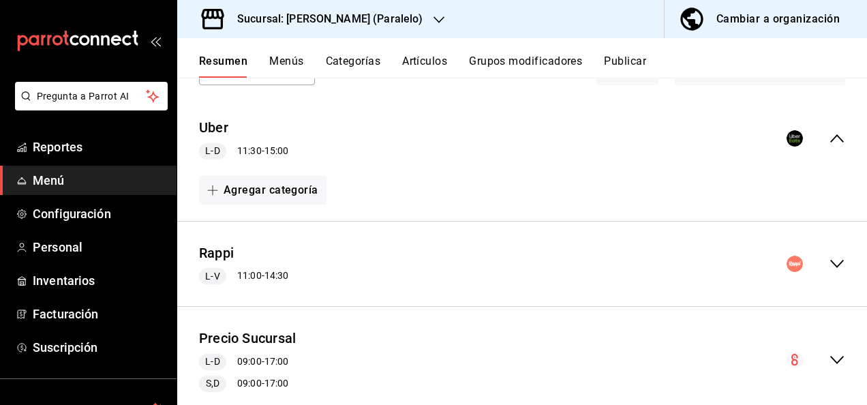
scroll to position [118, 0]
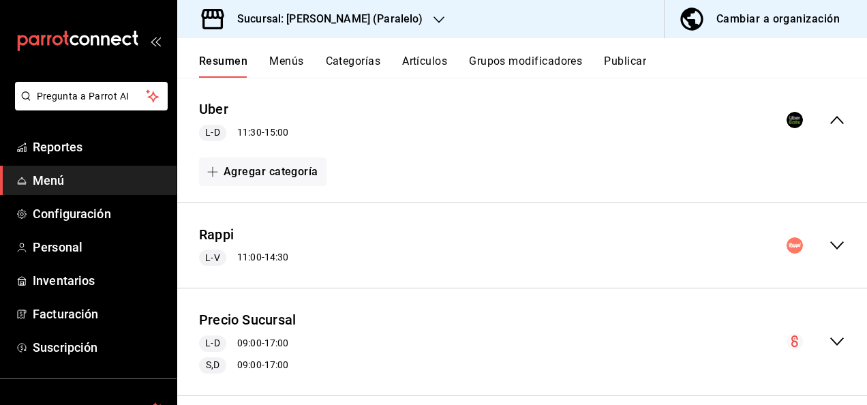
click at [829, 247] on icon "collapse-menu-row" at bounding box center [837, 245] width 16 height 16
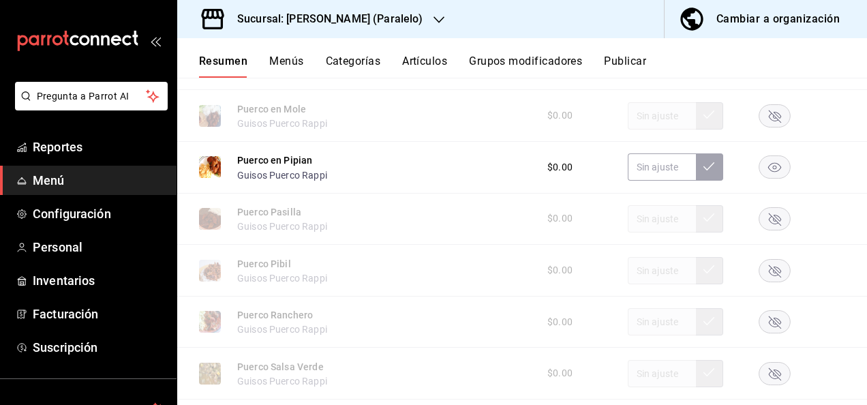
scroll to position [1500, 0]
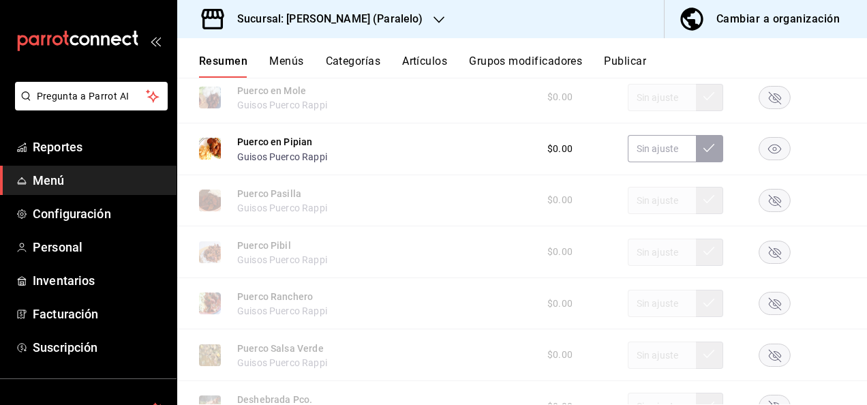
click at [767, 158] on rect "button" at bounding box center [775, 149] width 31 height 23
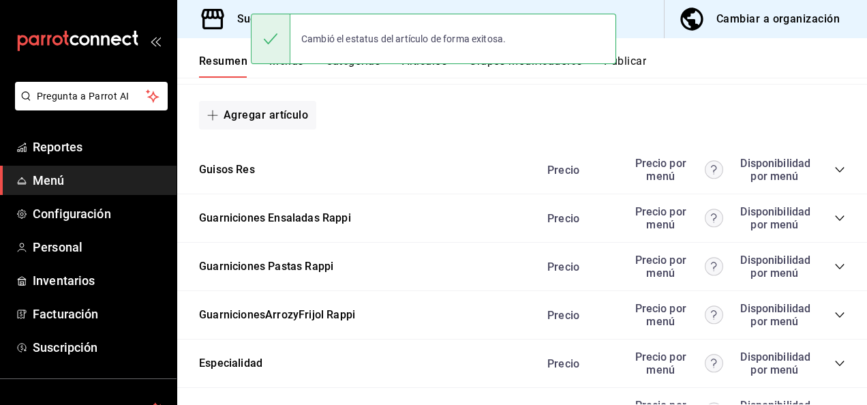
scroll to position [1946, 0]
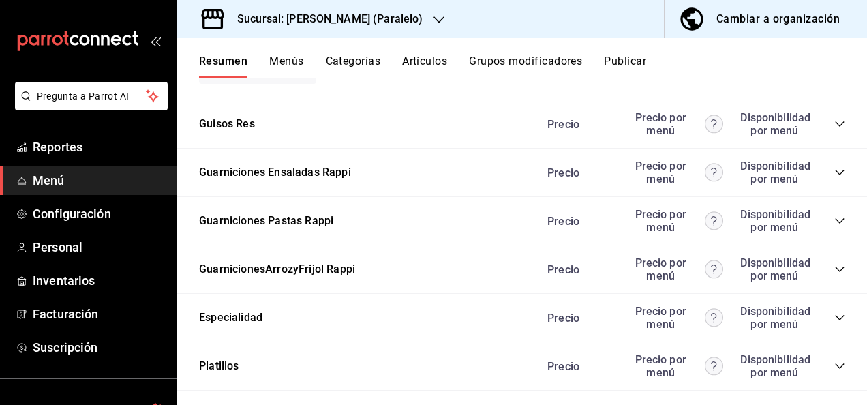
click at [835, 127] on icon "collapse-category-row" at bounding box center [839, 123] width 9 height 5
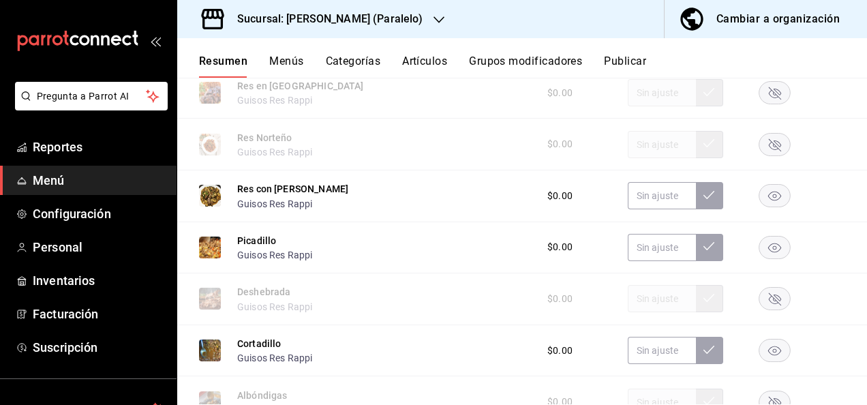
scroll to position [2364, 0]
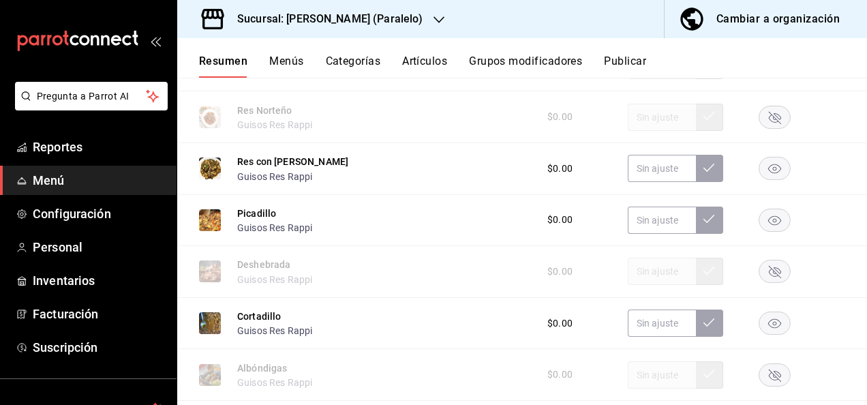
click at [771, 179] on rect "button" at bounding box center [775, 169] width 31 height 23
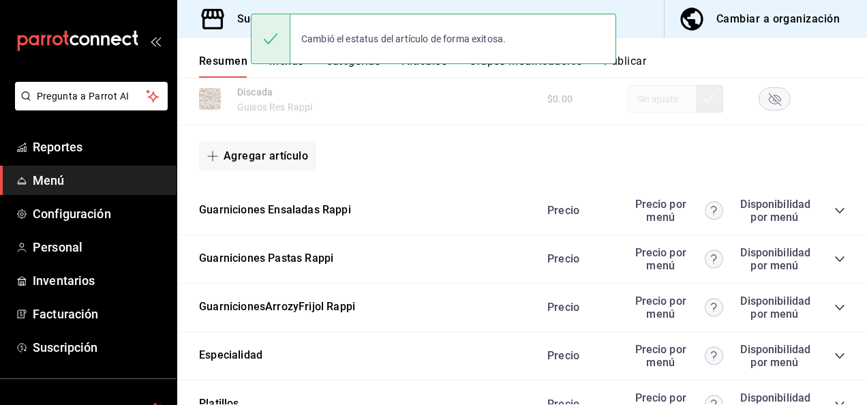
scroll to position [2755, 0]
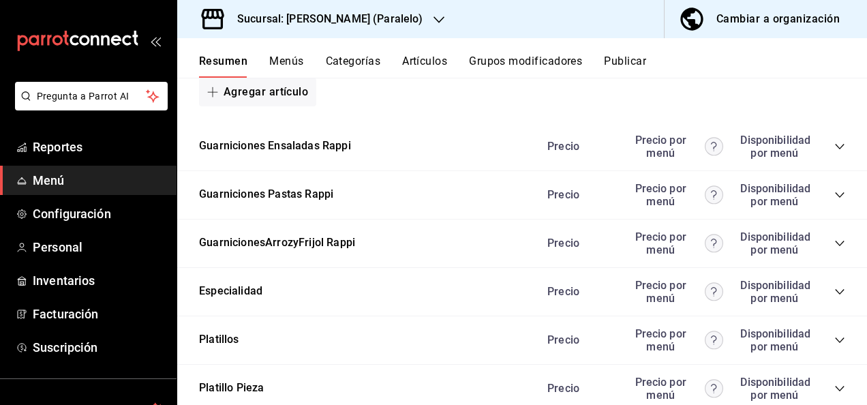
click at [835, 200] on icon "collapse-category-row" at bounding box center [840, 195] width 11 height 11
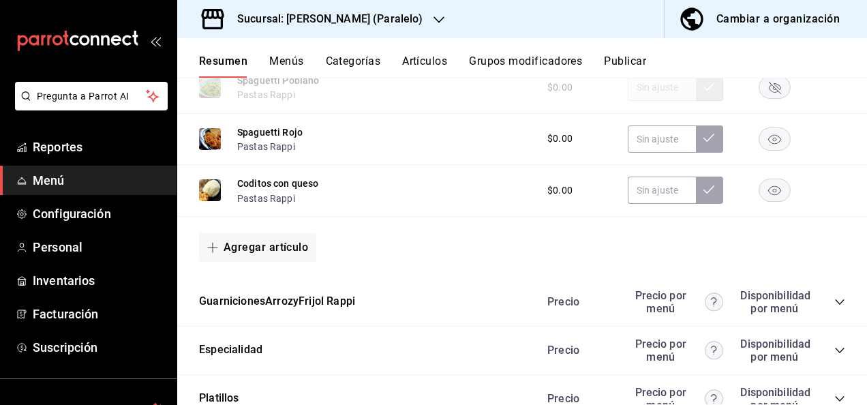
scroll to position [3236, 0]
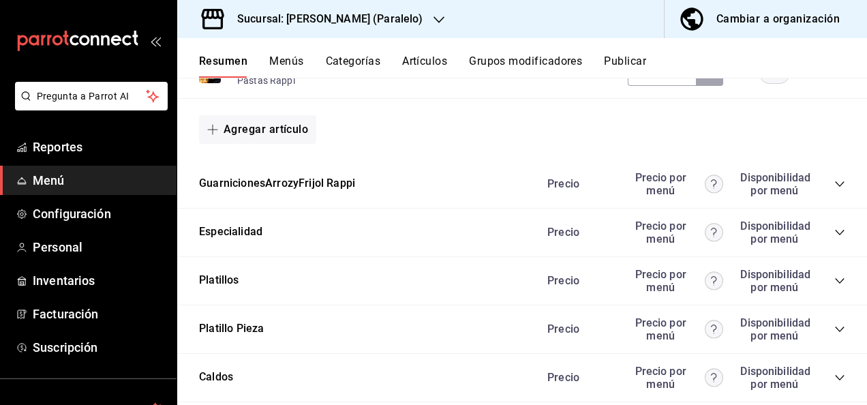
click at [835, 190] on icon "collapse-category-row" at bounding box center [840, 184] width 11 height 11
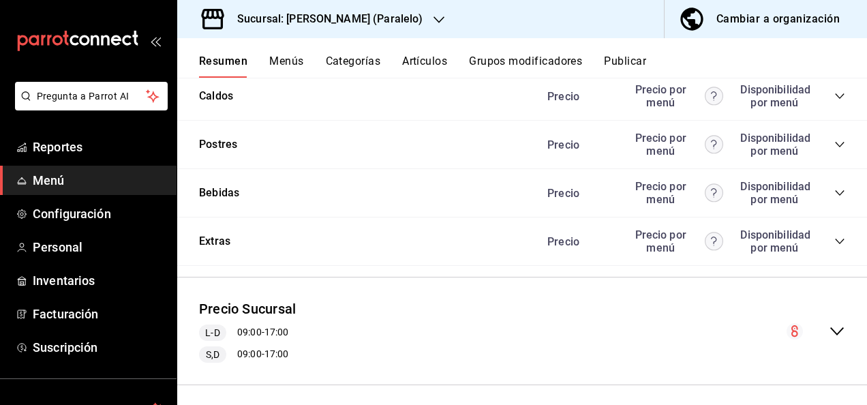
scroll to position [4015, 0]
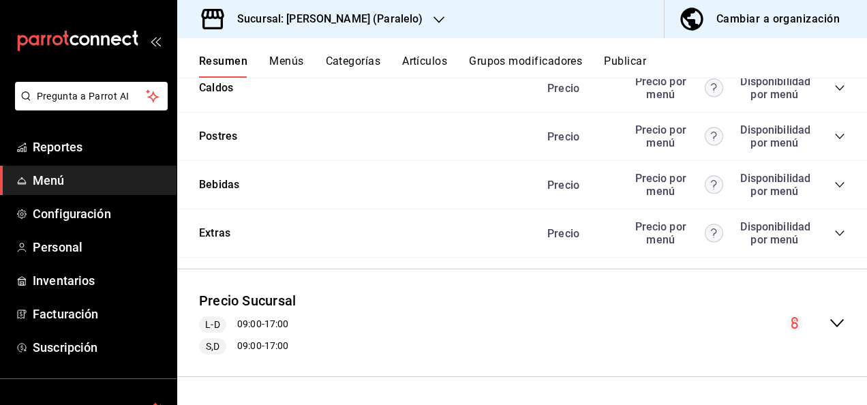
click at [643, 57] on button "Publicar" at bounding box center [625, 66] width 42 height 23
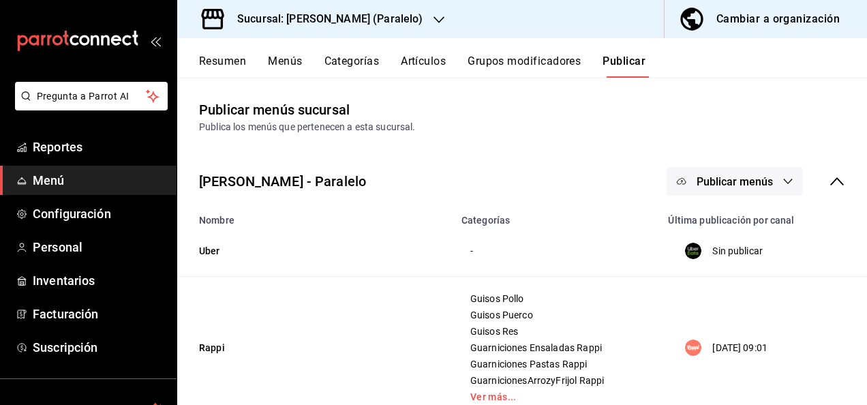
click at [742, 181] on span "Publicar menús" at bounding box center [735, 181] width 76 height 13
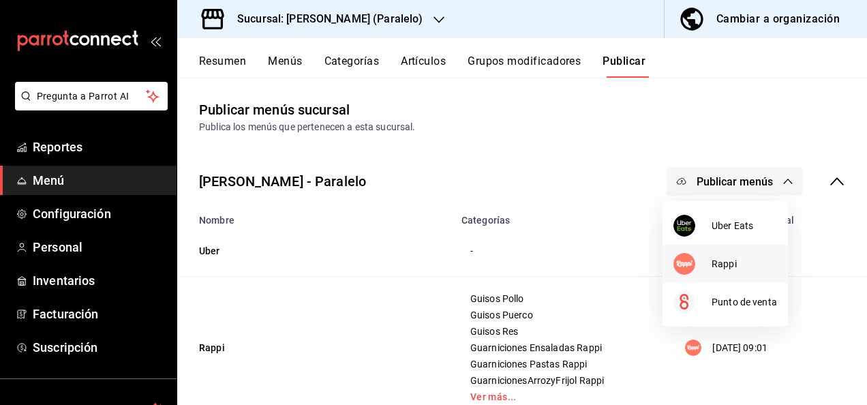
click at [720, 255] on li "Rappi" at bounding box center [725, 264] width 125 height 38
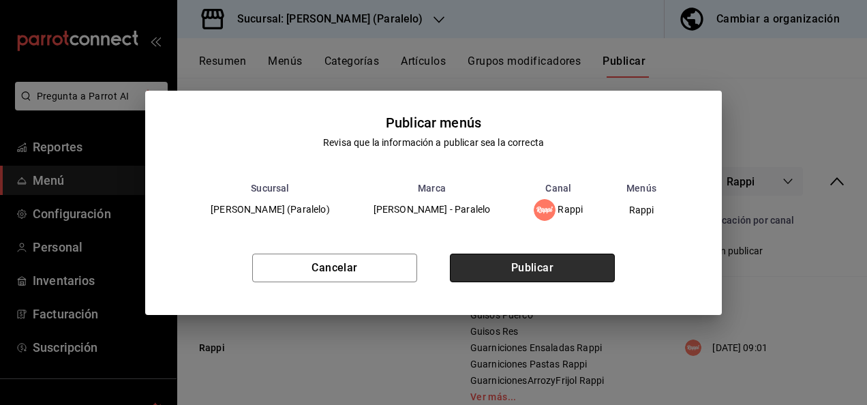
click at [571, 261] on button "Publicar" at bounding box center [532, 268] width 165 height 29
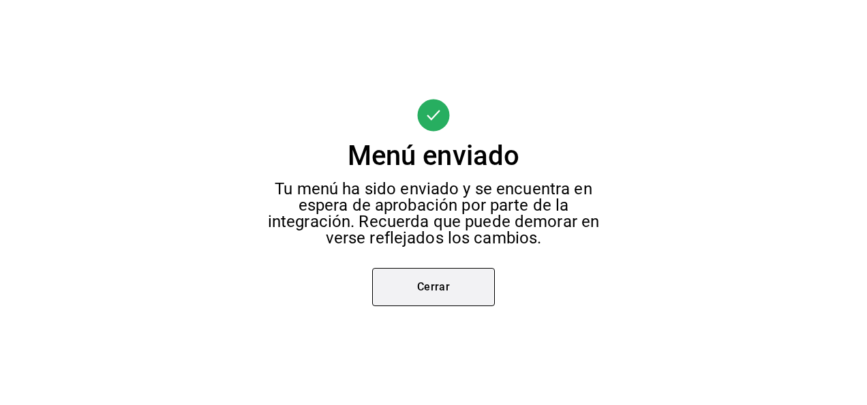
click at [401, 288] on button "Cerrar" at bounding box center [433, 287] width 123 height 38
